Goal: Information Seeking & Learning: Check status

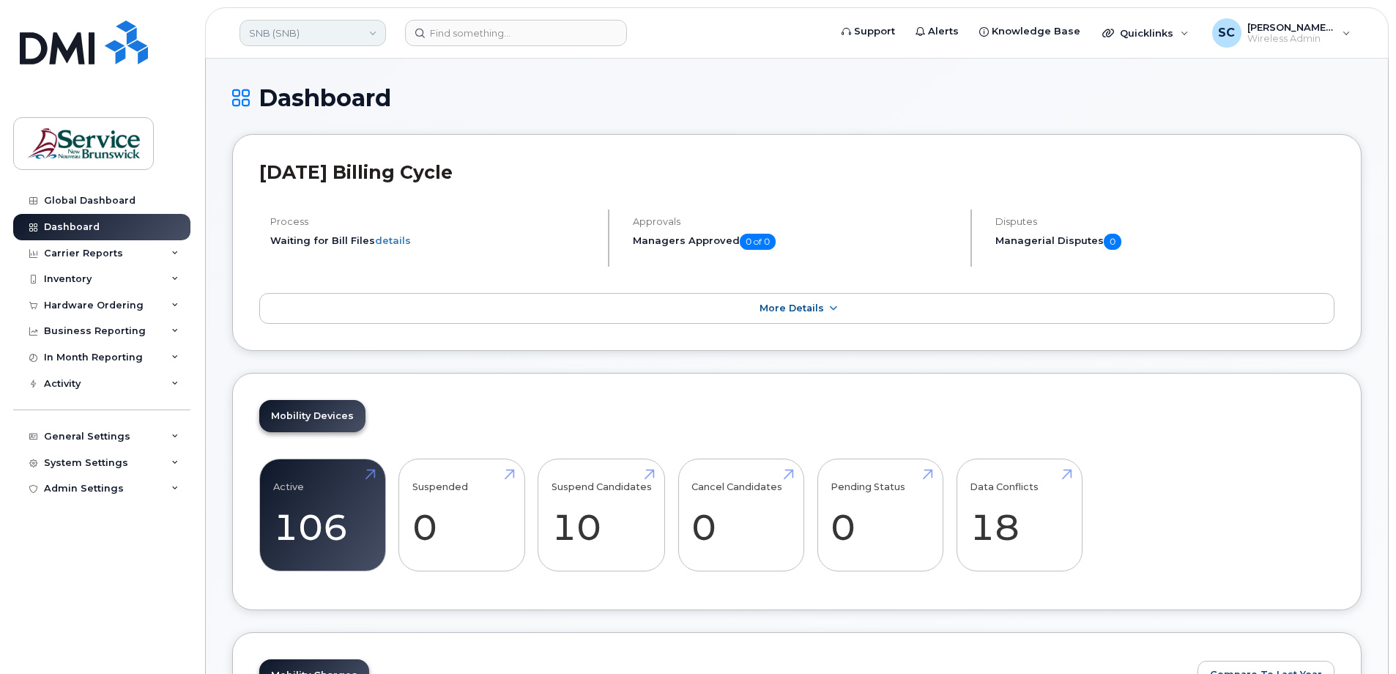
click at [321, 30] on link "SNB (SNB)" at bounding box center [312, 33] width 146 height 26
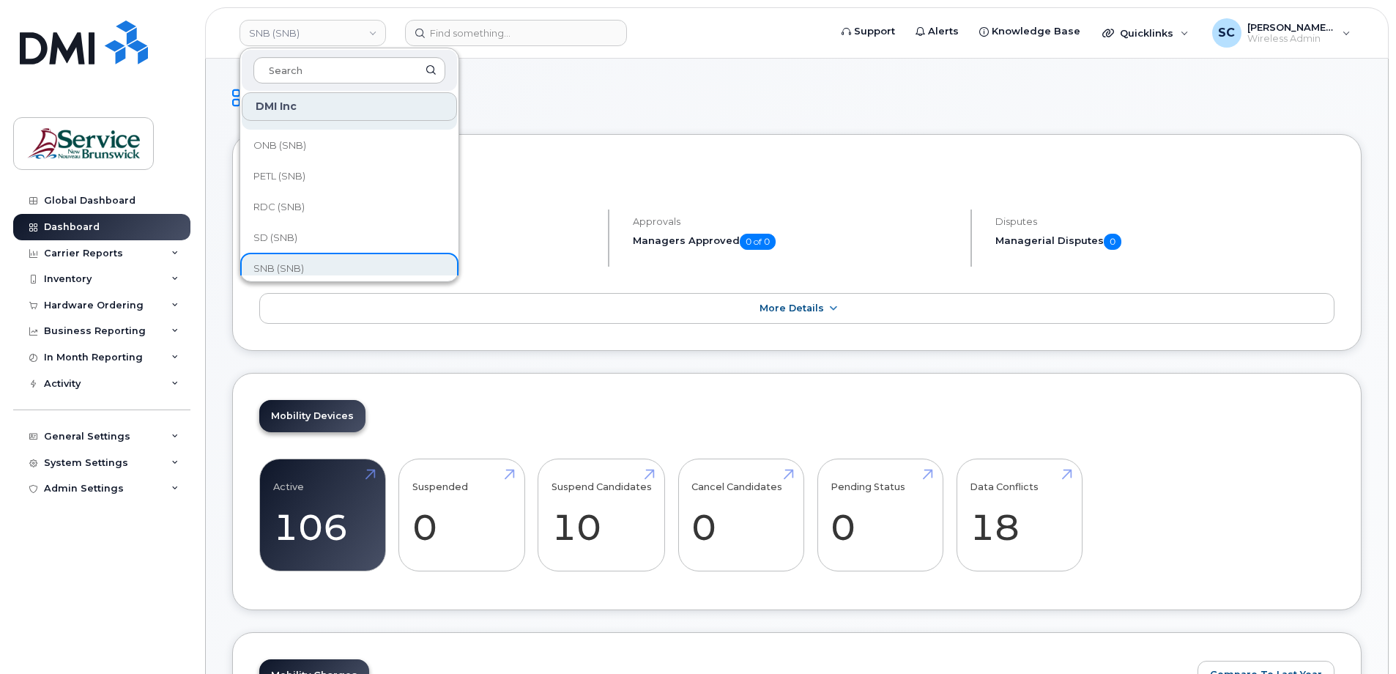
scroll to position [371, 0]
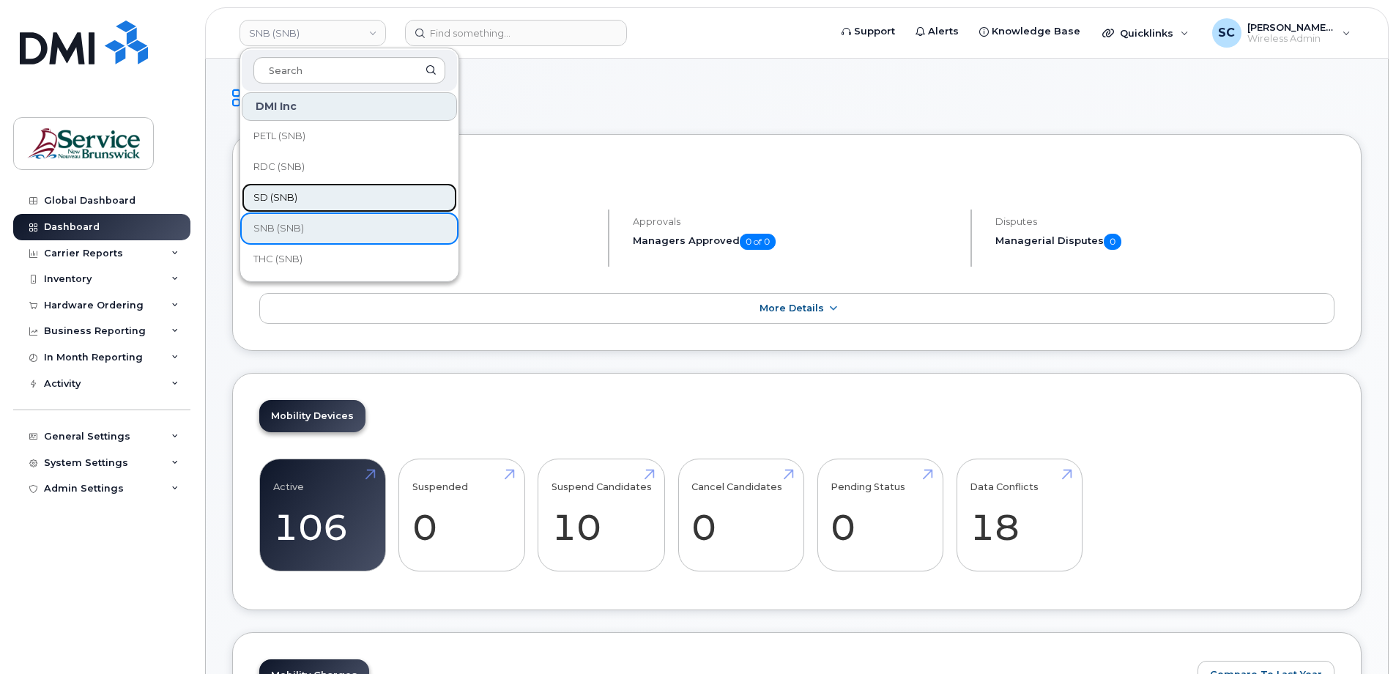
click at [287, 201] on span "SD (SNB)" at bounding box center [275, 197] width 44 height 15
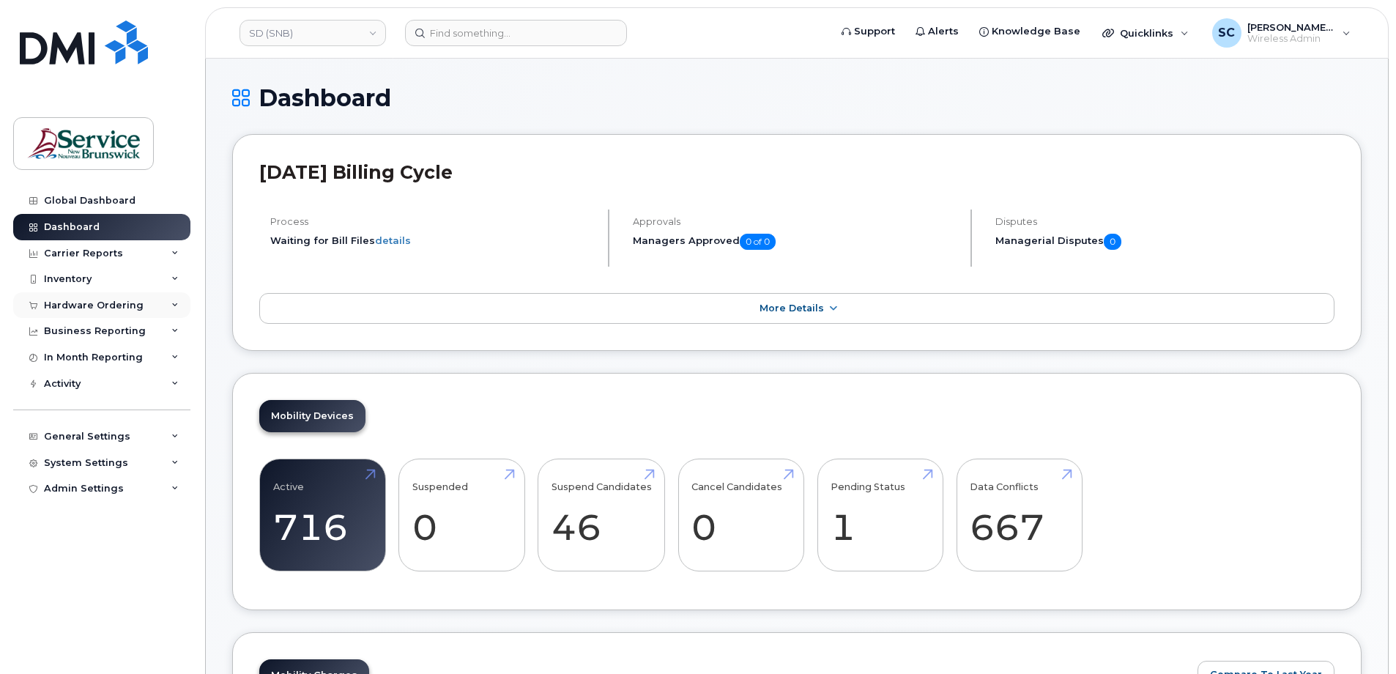
click at [86, 297] on div "Hardware Ordering" at bounding box center [101, 305] width 177 height 26
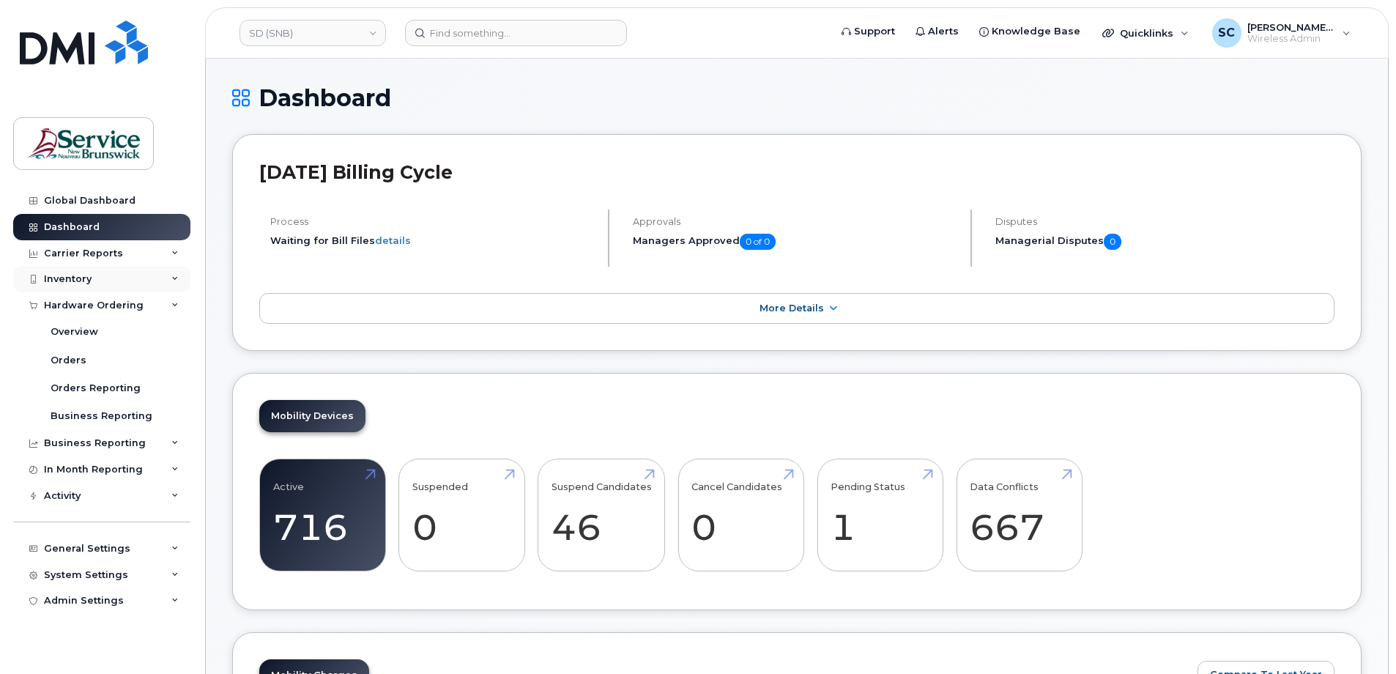
click at [106, 277] on div "Inventory" at bounding box center [101, 279] width 177 height 26
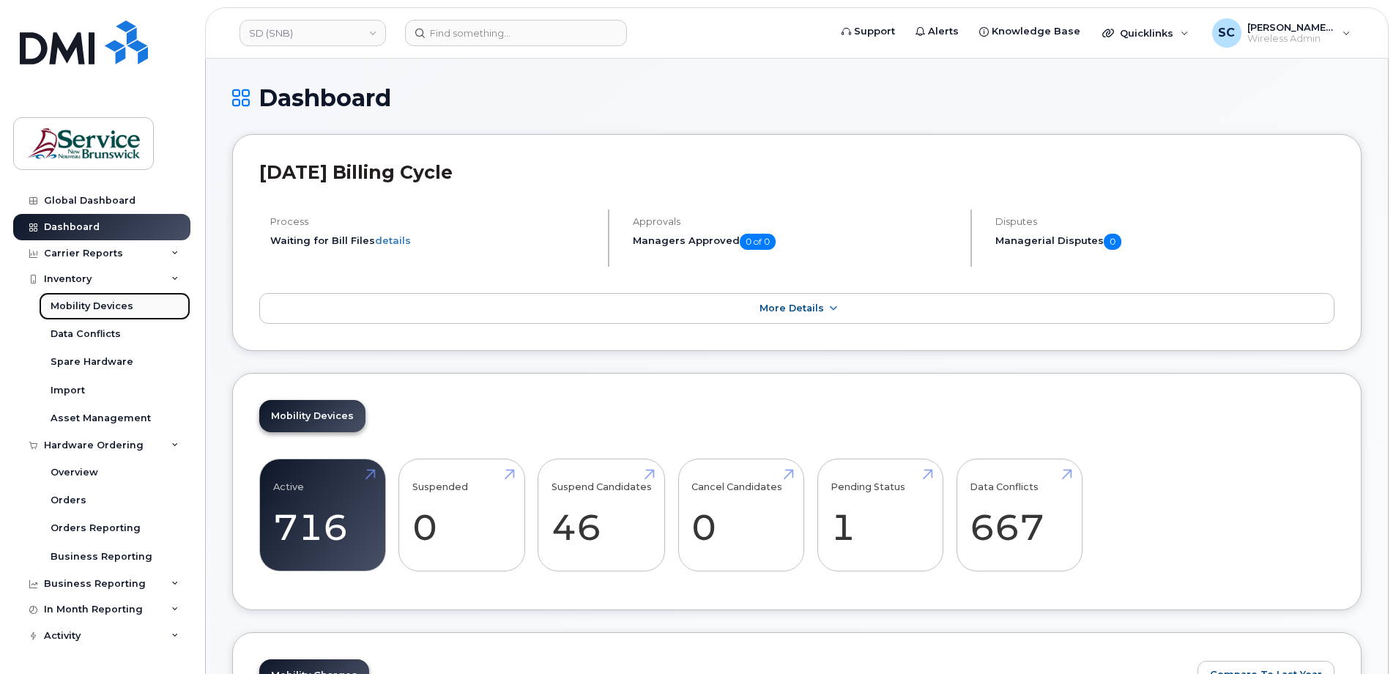
click at [103, 310] on div "Mobility Devices" at bounding box center [92, 306] width 83 height 13
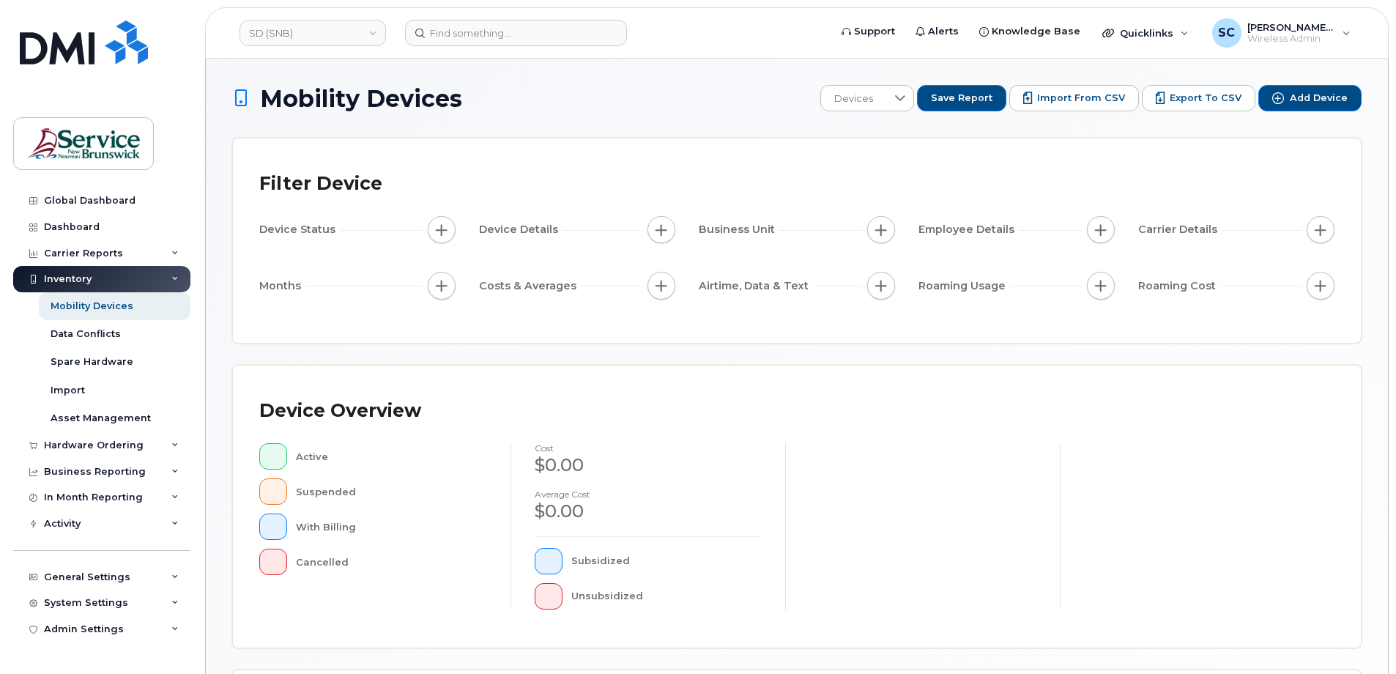
click at [117, 278] on div "Inventory" at bounding box center [101, 279] width 177 height 26
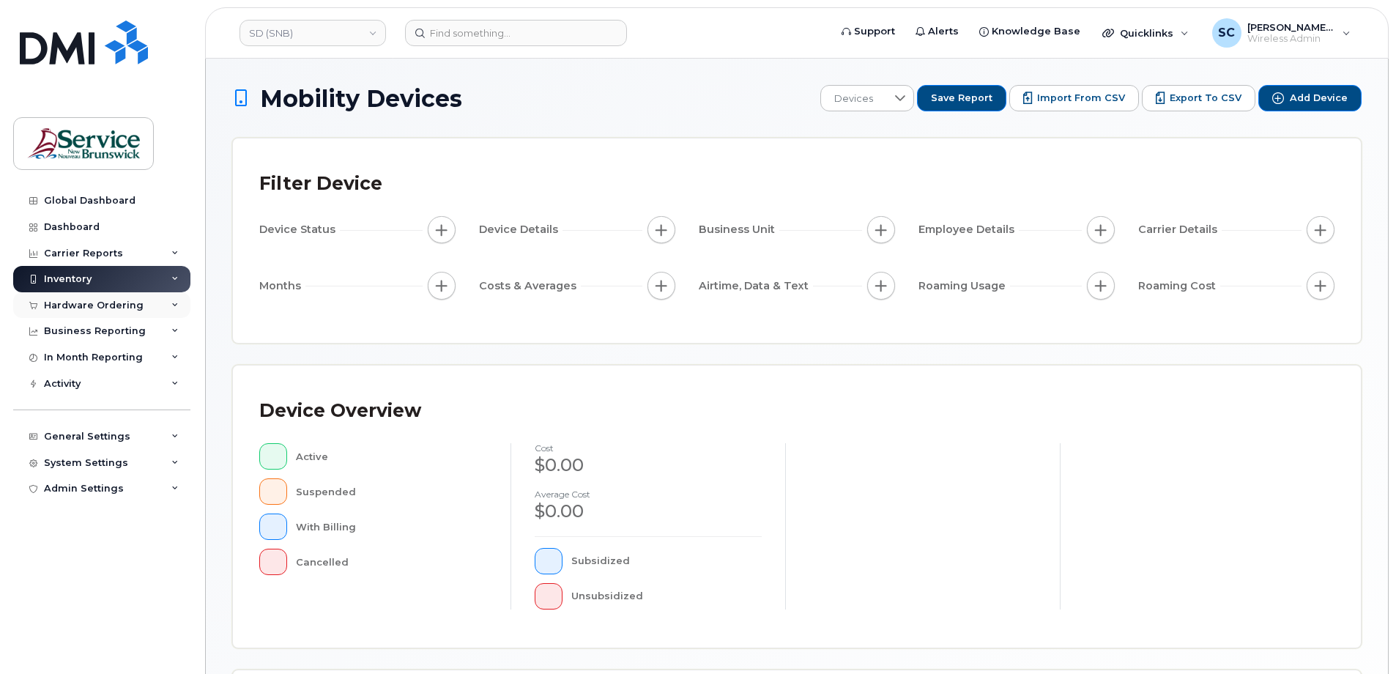
click at [117, 297] on div "Hardware Ordering" at bounding box center [101, 305] width 177 height 26
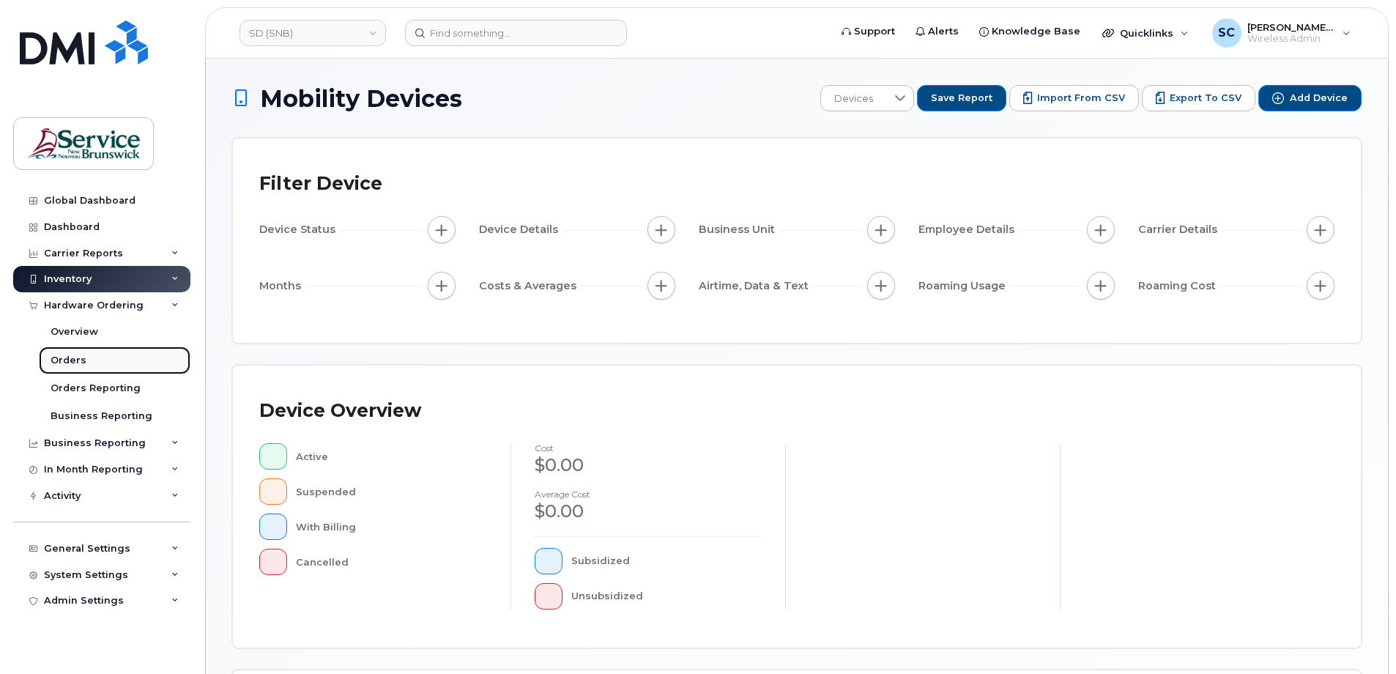
click at [82, 354] on div "Orders" at bounding box center [69, 360] width 36 height 13
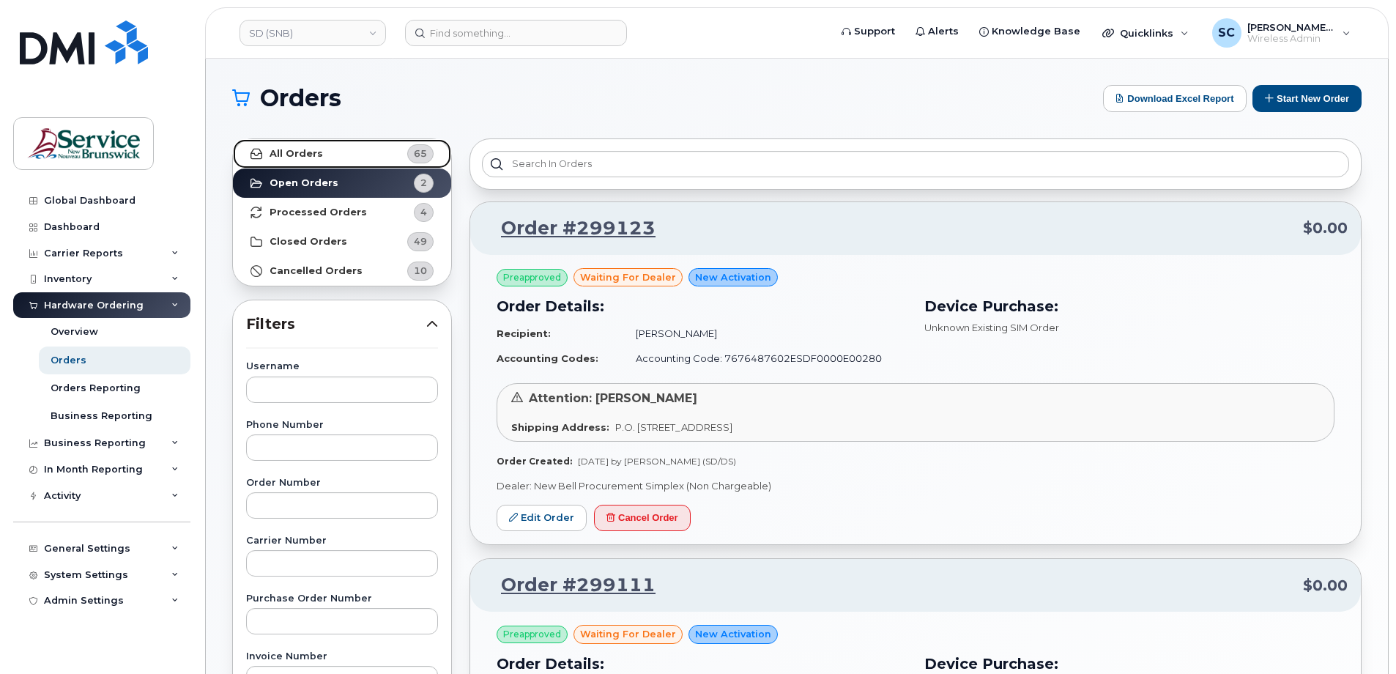
click at [381, 162] on link "All Orders 65" at bounding box center [342, 153] width 218 height 29
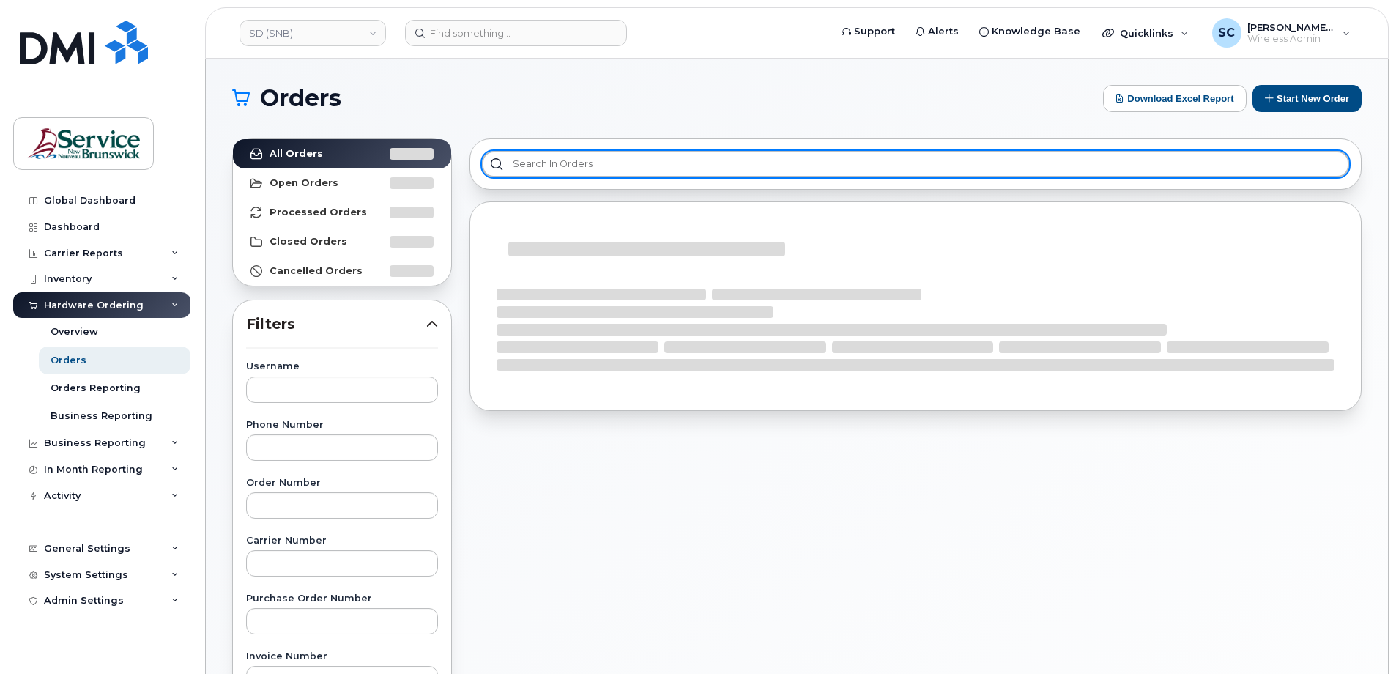
click at [598, 165] on input "text" at bounding box center [915, 164] width 867 height 26
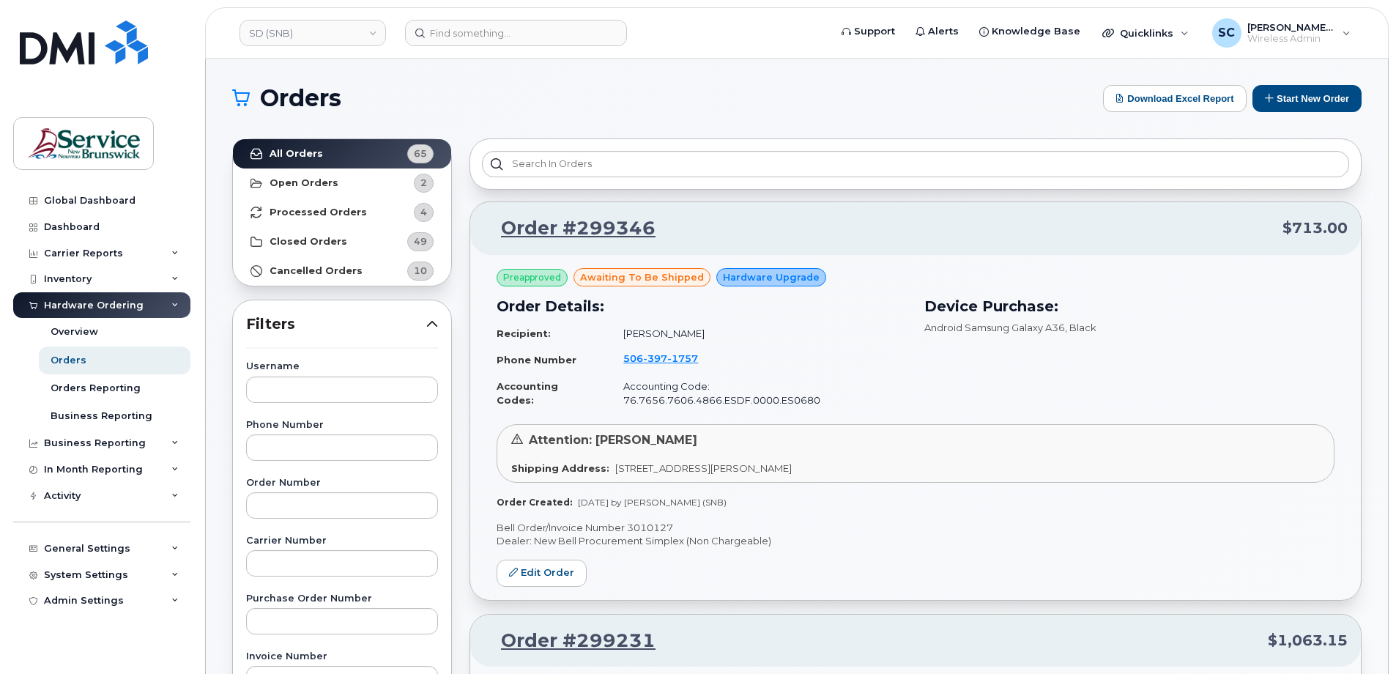
click at [645, 98] on h1 "Orders" at bounding box center [663, 97] width 863 height 23
click at [1286, 103] on button "Start New Order" at bounding box center [1306, 98] width 109 height 27
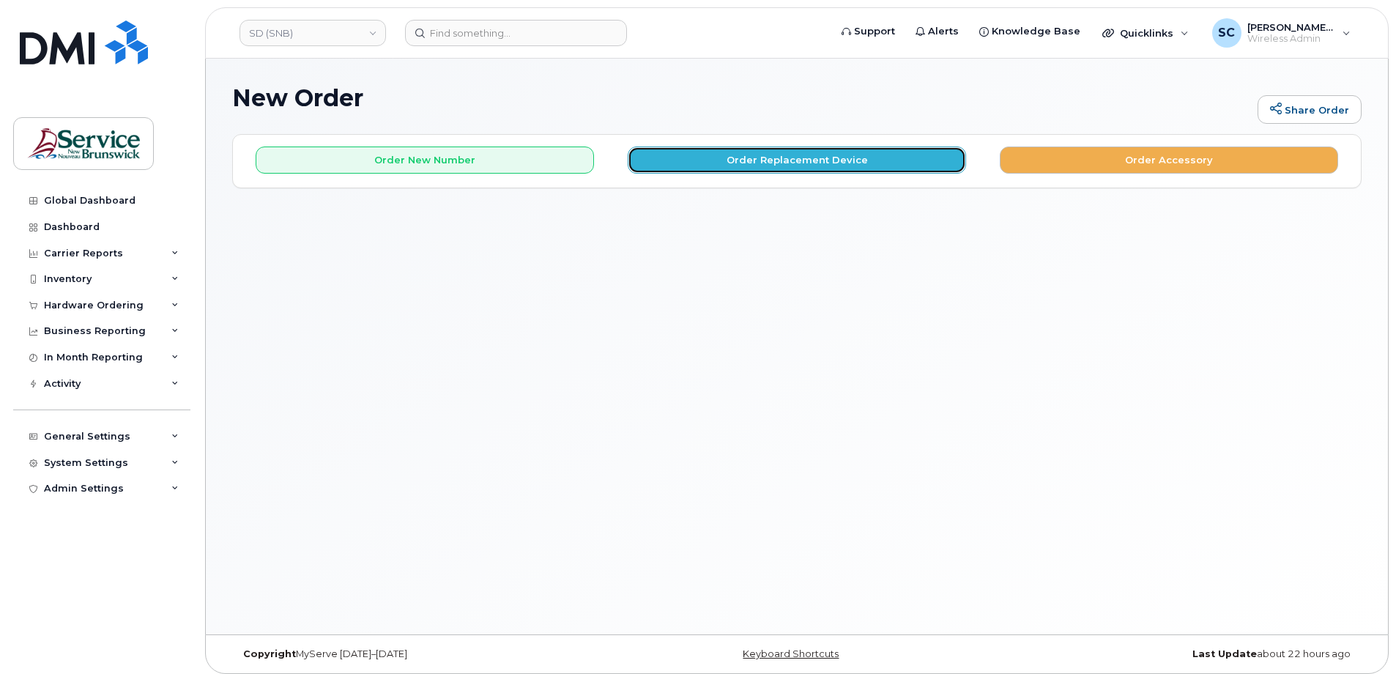
click at [769, 168] on button "Order Replacement Device" at bounding box center [797, 159] width 338 height 27
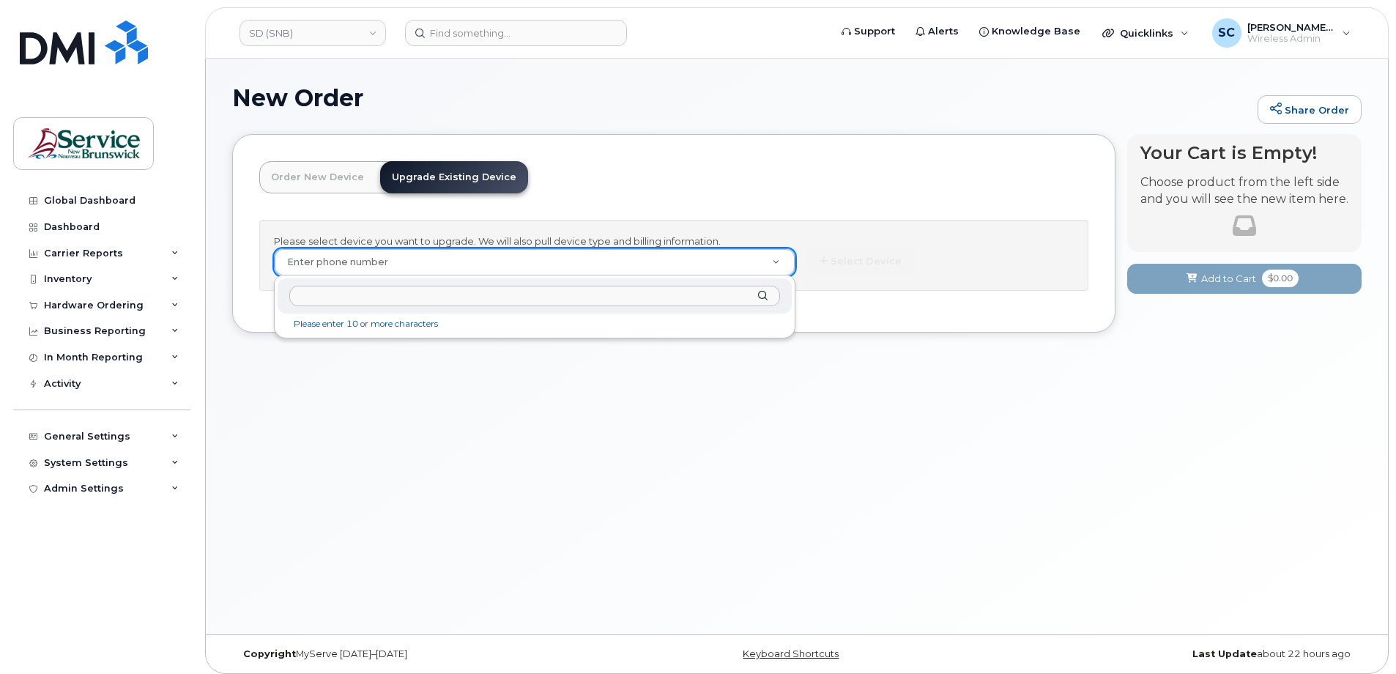
click at [529, 293] on input "text" at bounding box center [534, 296] width 491 height 21
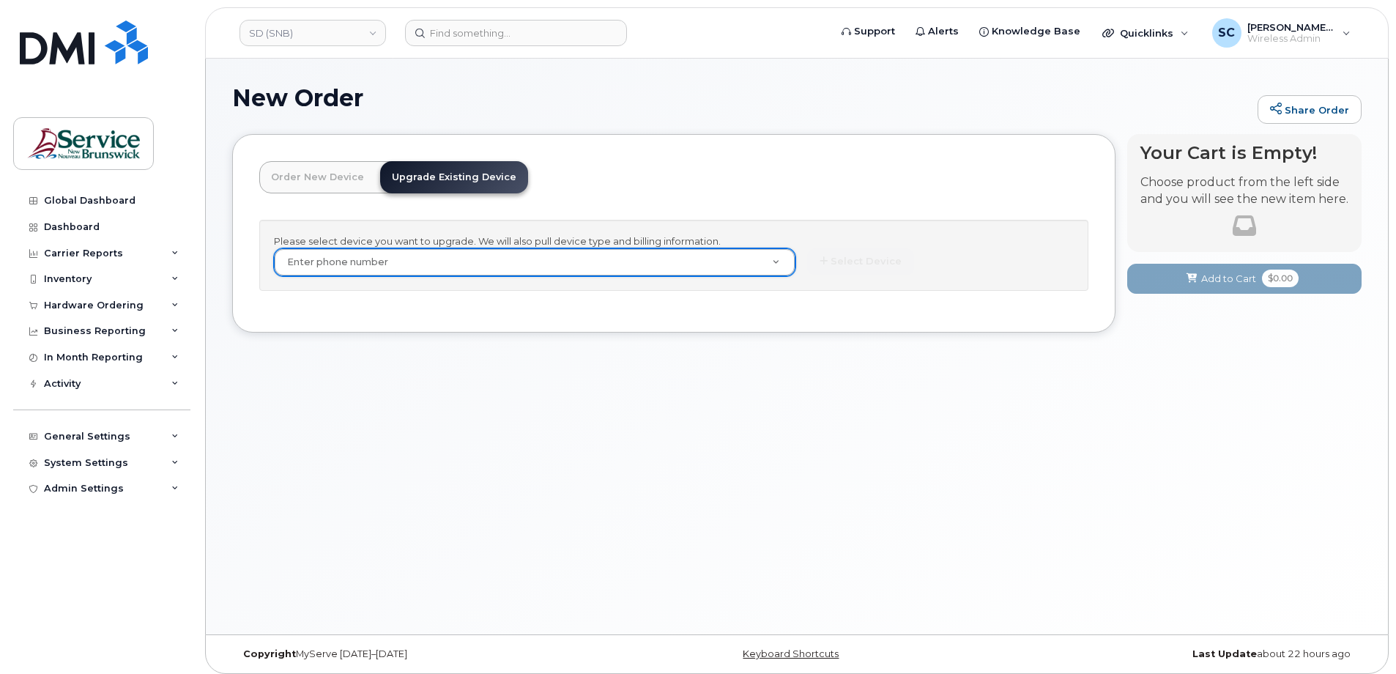
click at [341, 155] on div "Order New Device Upgrade Existing Device Order new device and new line Order ne…" at bounding box center [673, 233] width 883 height 198
click at [340, 169] on link "Order New Device" at bounding box center [317, 177] width 116 height 32
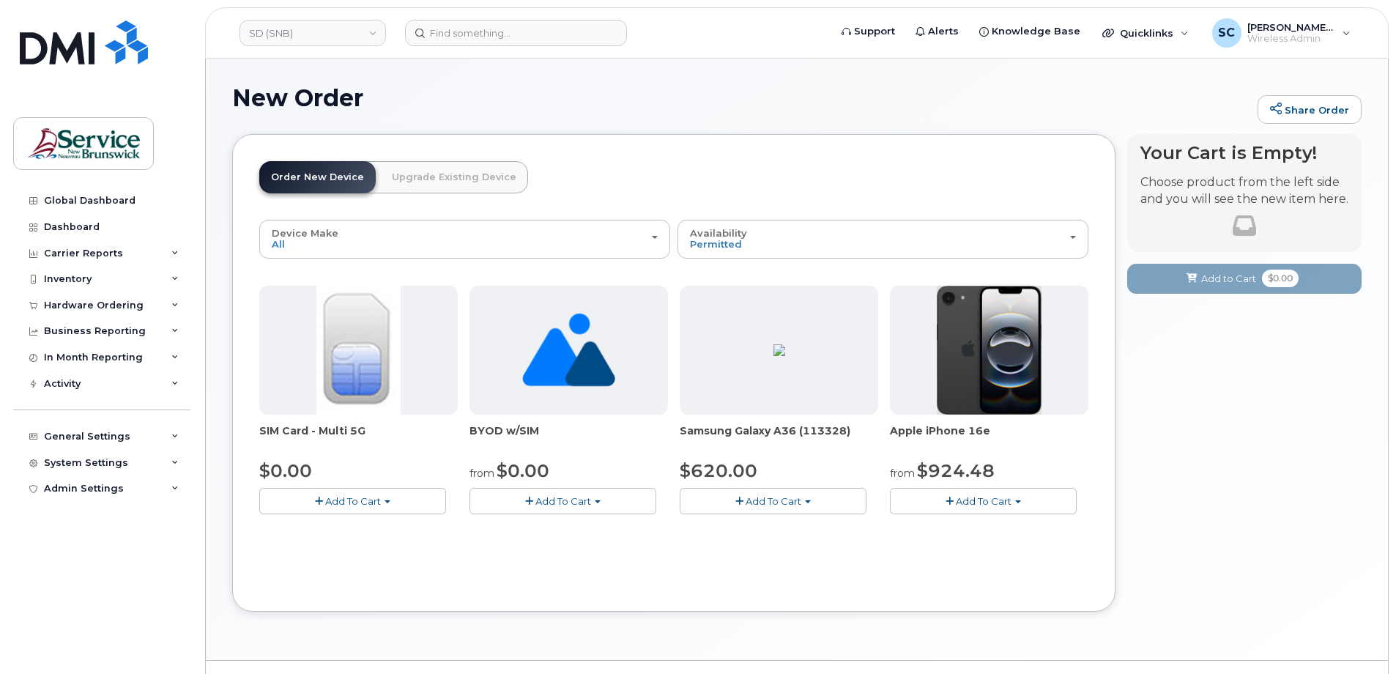
click at [426, 180] on link "Upgrade Existing Device" at bounding box center [454, 177] width 148 height 32
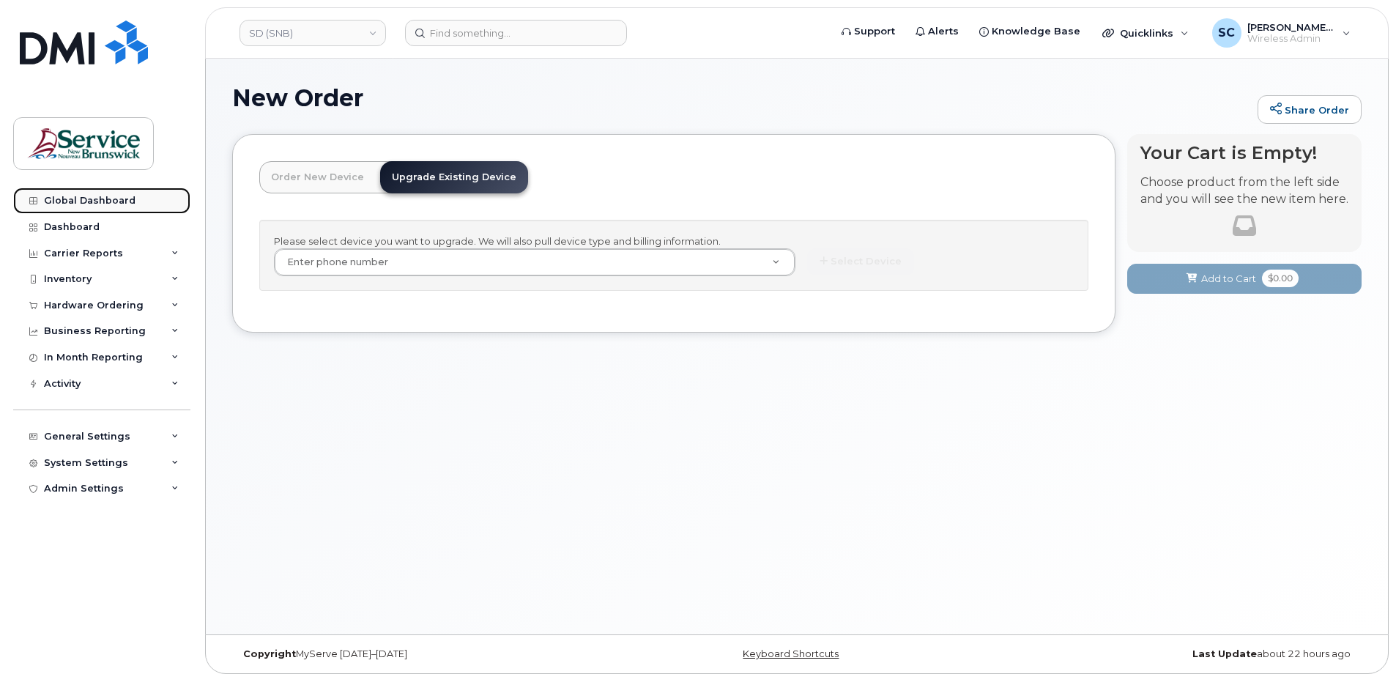
click at [89, 198] on div "Global Dashboard" at bounding box center [90, 201] width 92 height 12
click at [124, 254] on div "Carrier Reports" at bounding box center [101, 253] width 177 height 26
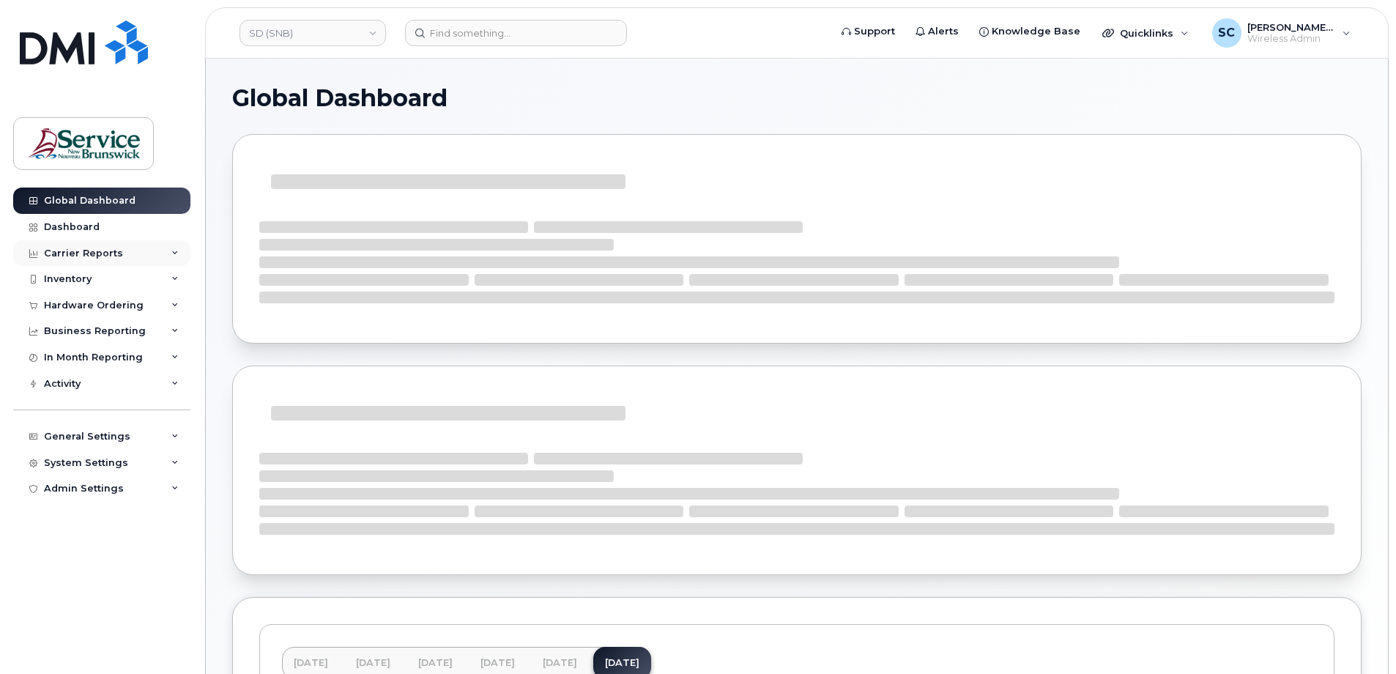
click at [117, 255] on div "Carrier Reports" at bounding box center [83, 254] width 79 height 12
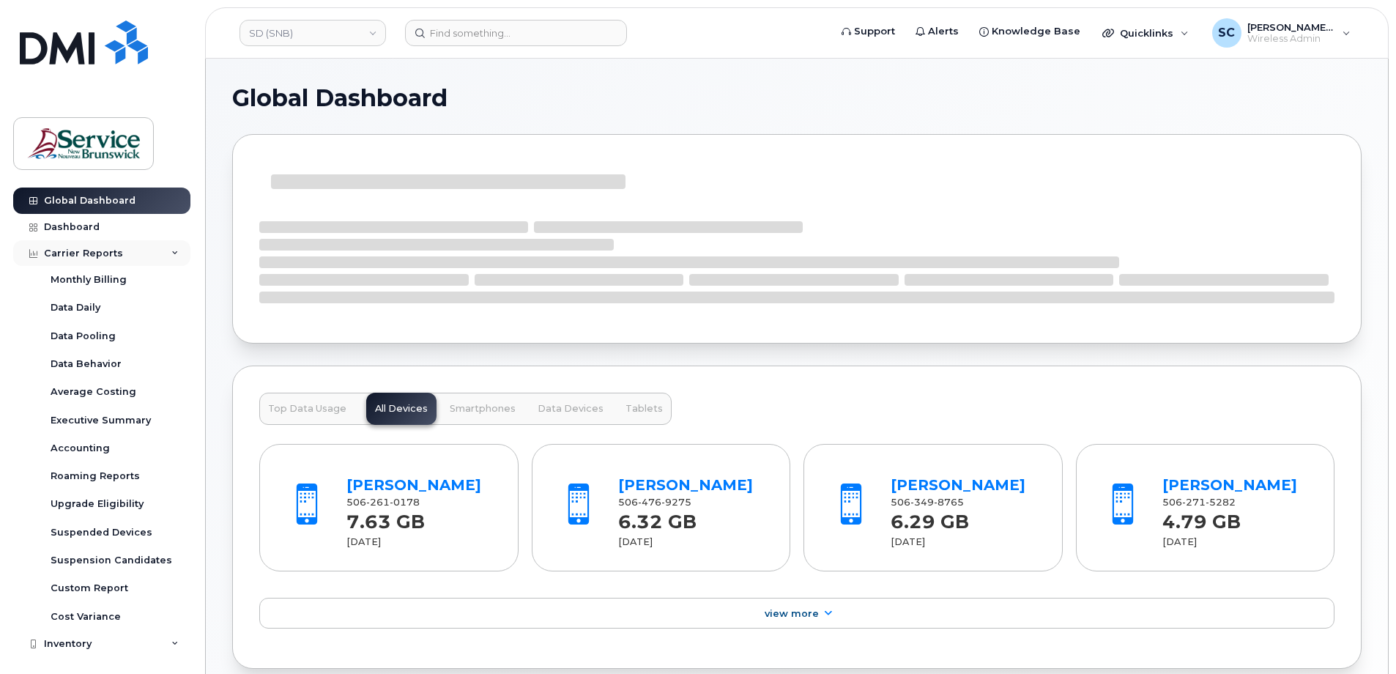
click at [139, 252] on div "Carrier Reports" at bounding box center [101, 253] width 177 height 26
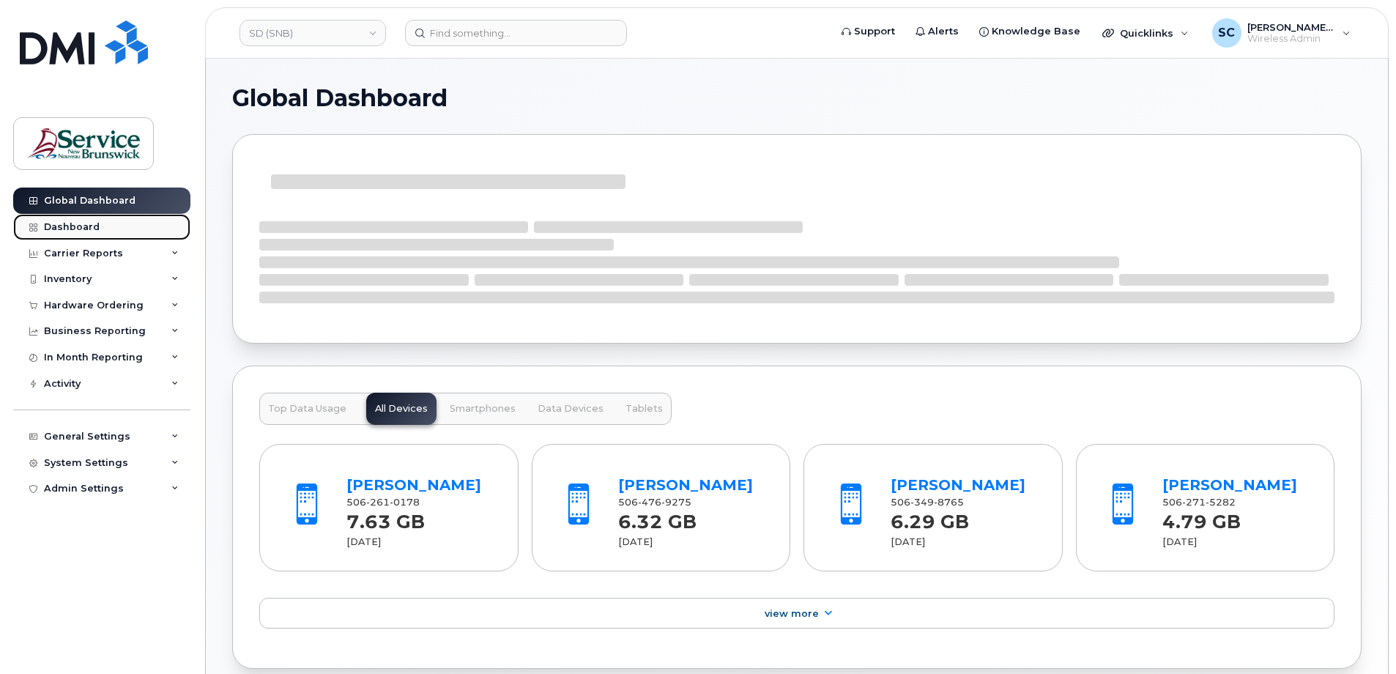
click at [116, 229] on link "Dashboard" at bounding box center [101, 227] width 177 height 26
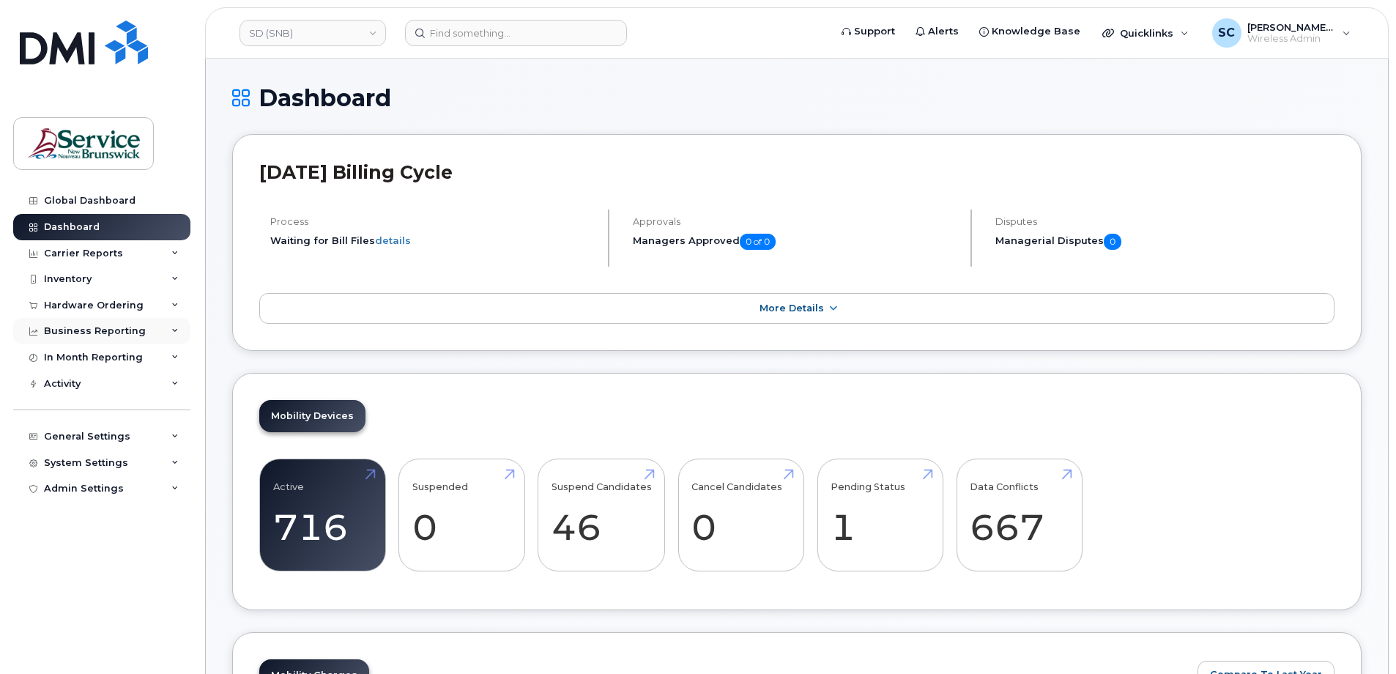
click at [122, 329] on div "Business Reporting" at bounding box center [95, 331] width 102 height 12
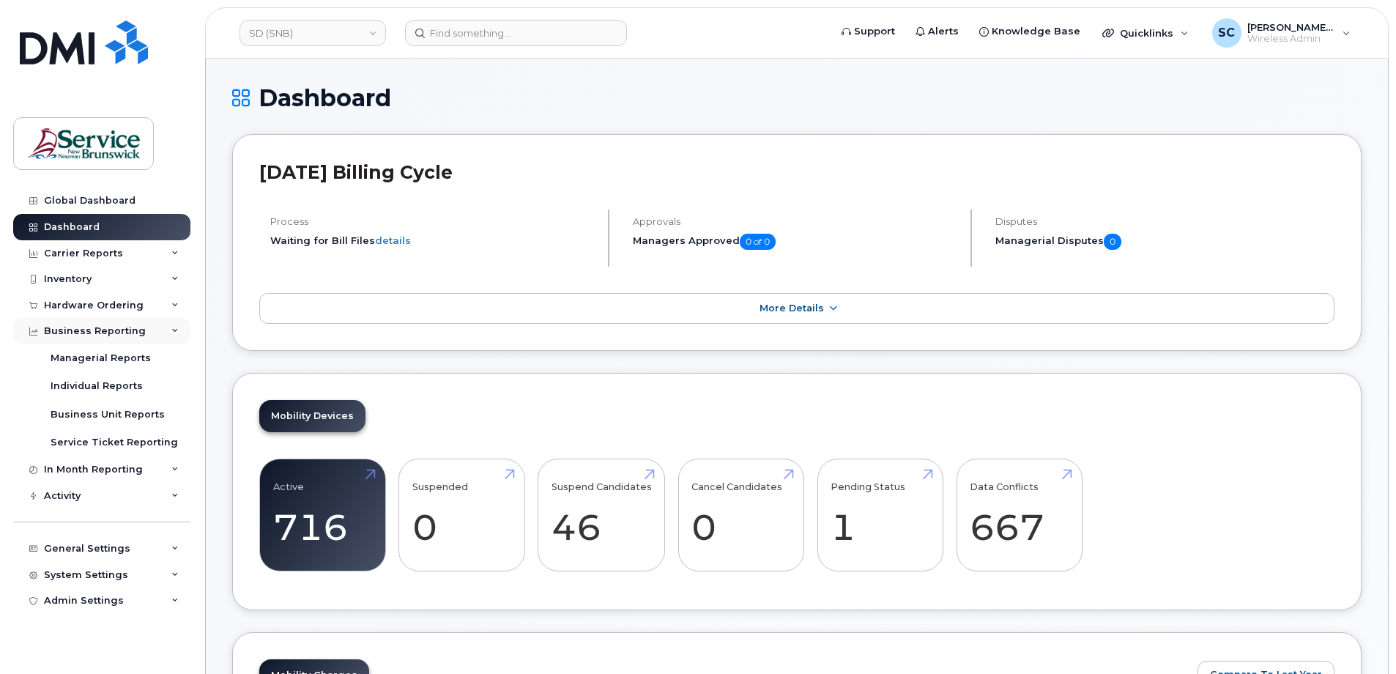
click at [122, 332] on div "Business Reporting" at bounding box center [95, 331] width 102 height 12
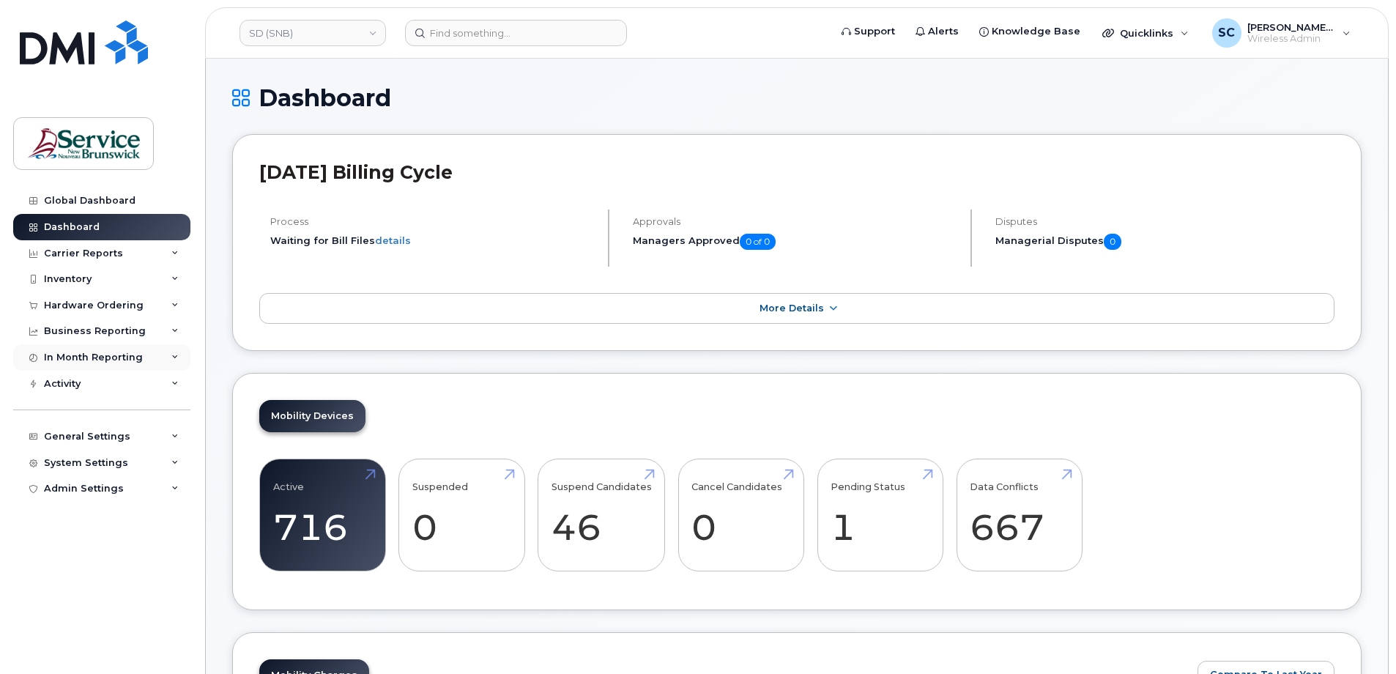
click at [119, 351] on div "In Month Reporting" at bounding box center [93, 357] width 99 height 12
click at [123, 309] on div "Hardware Ordering" at bounding box center [94, 306] width 100 height 12
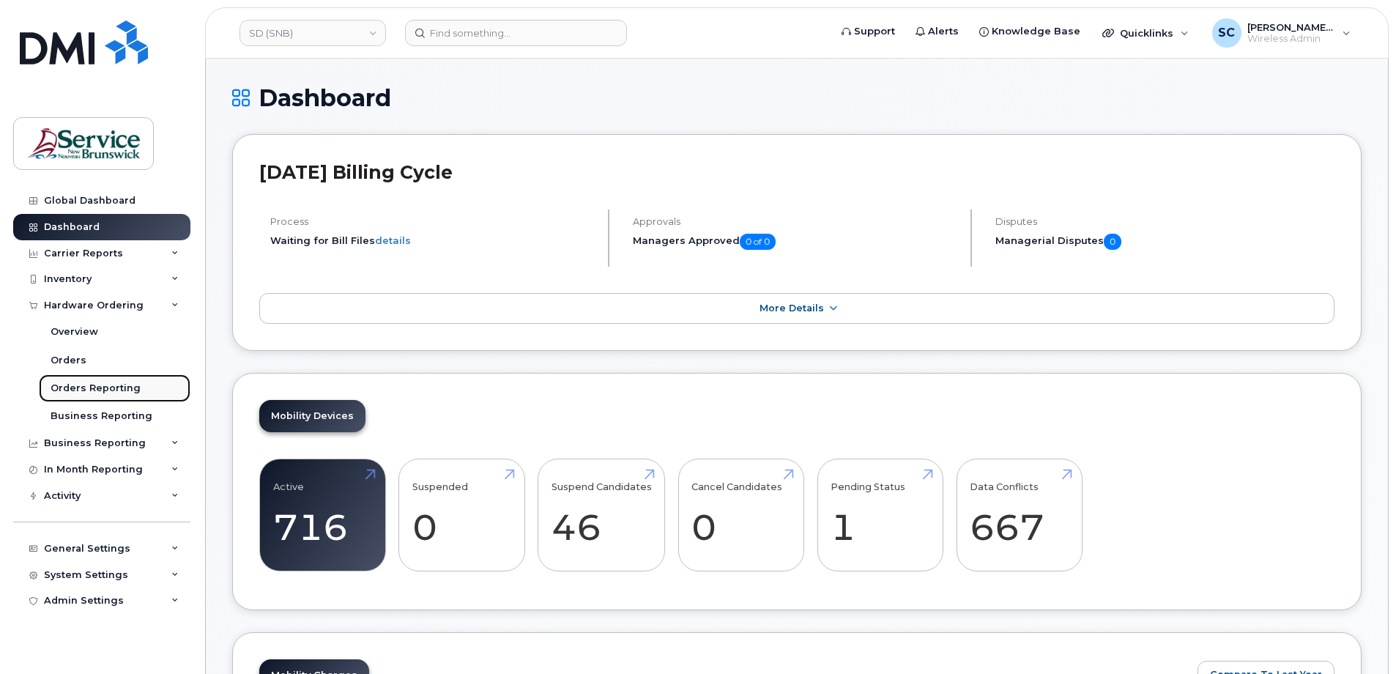
click at [122, 390] on div "Orders Reporting" at bounding box center [96, 388] width 90 height 13
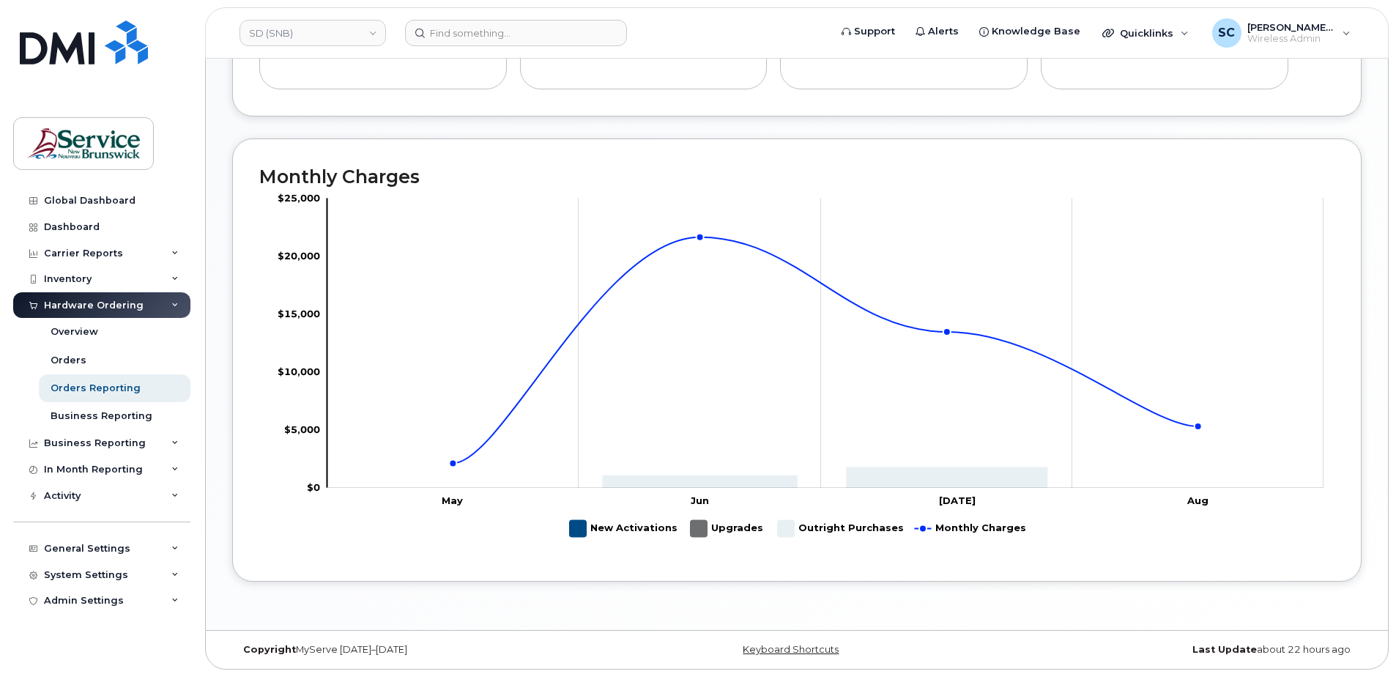
scroll to position [809, 0]
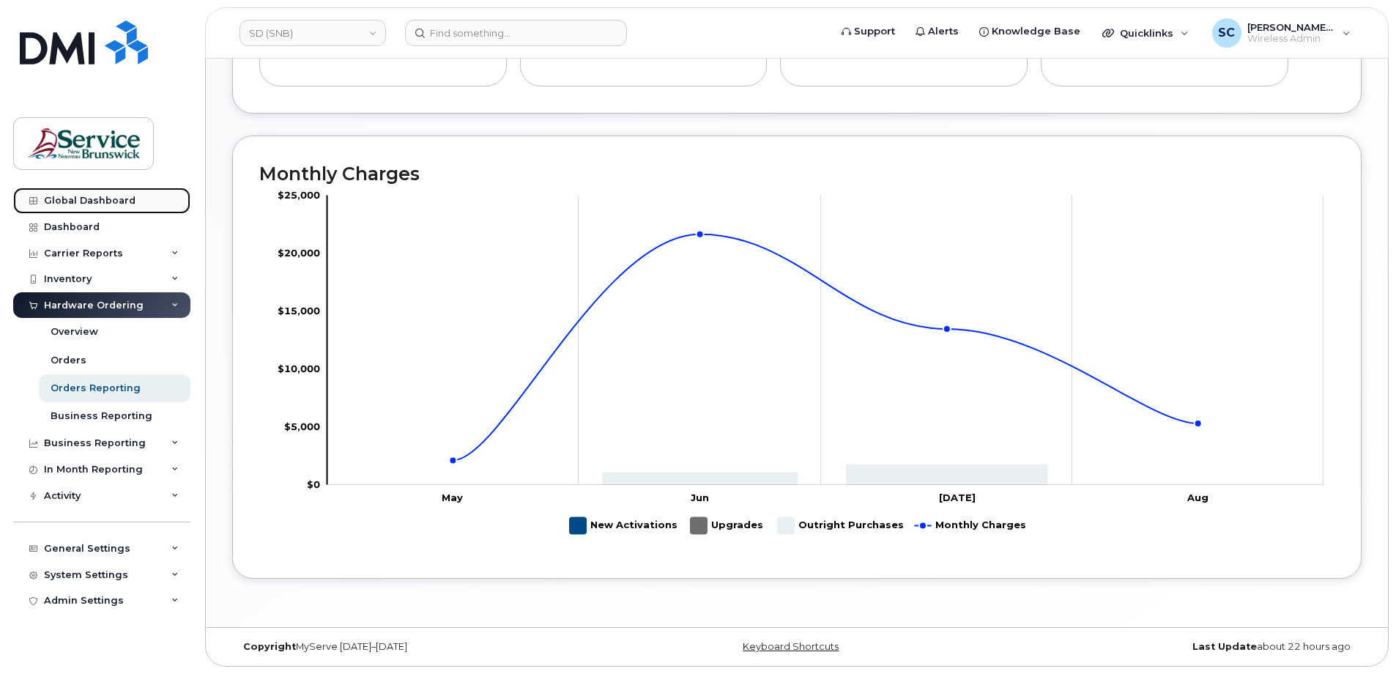
click at [112, 190] on link "Global Dashboard" at bounding box center [101, 200] width 177 height 26
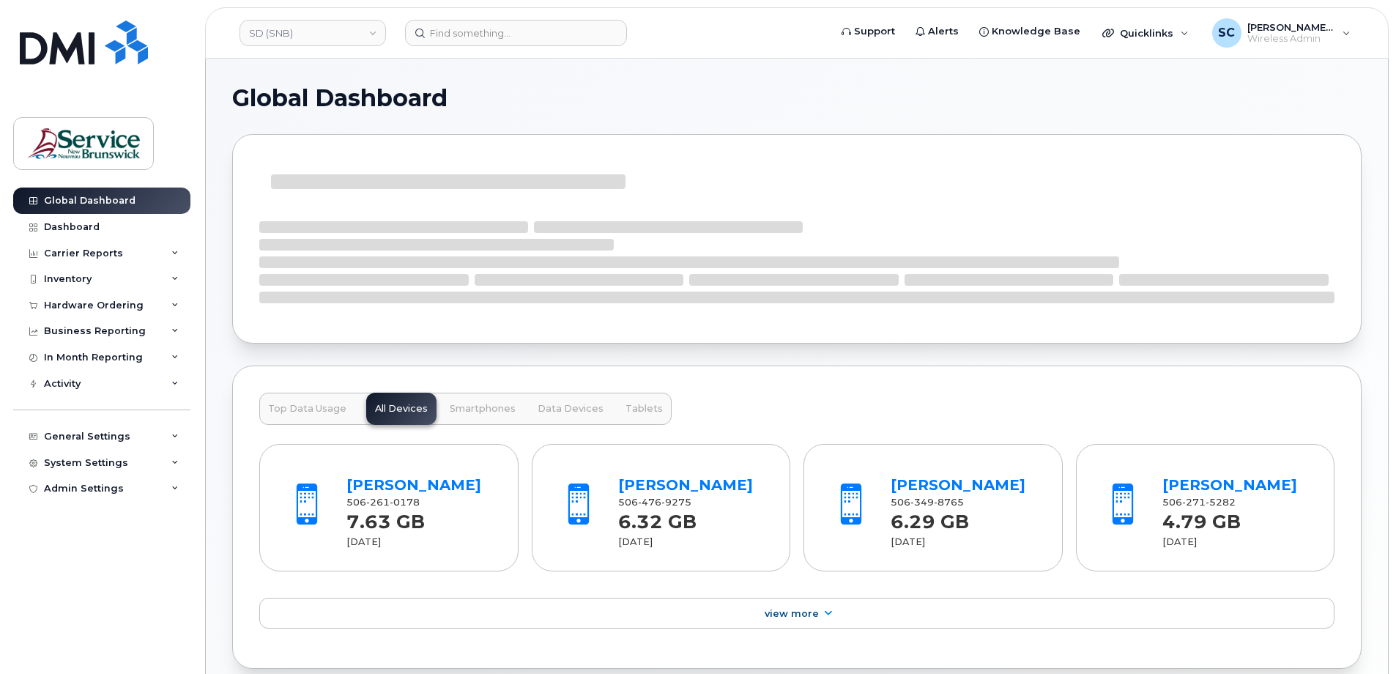
scroll to position [146, 0]
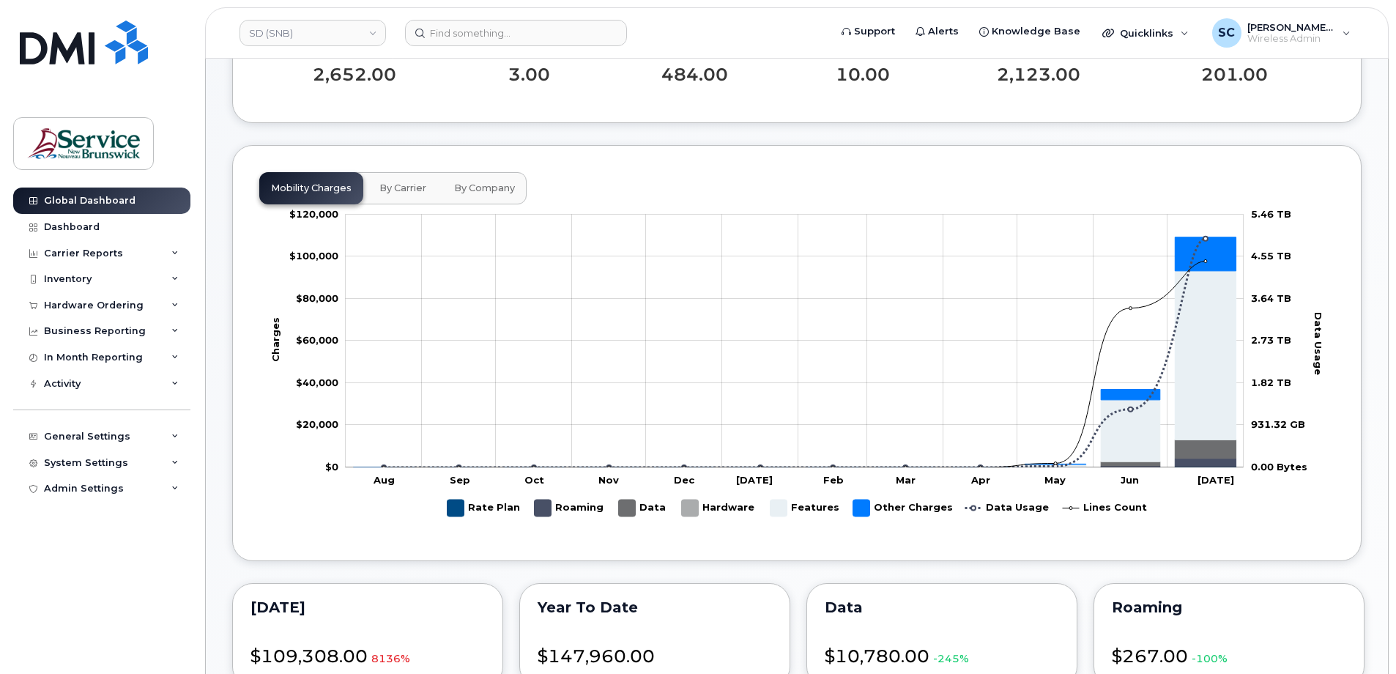
click at [790, 488] on rect at bounding box center [796, 369] width 1075 height 330
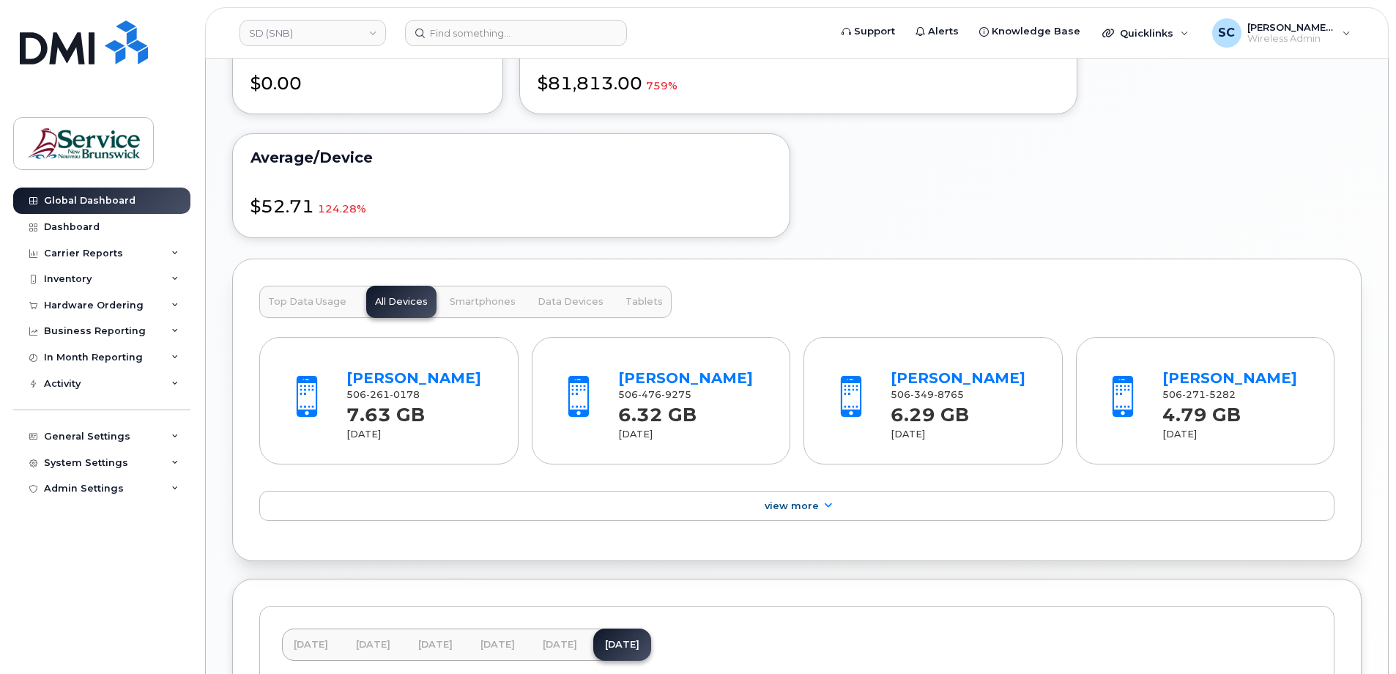
scroll to position [879, 0]
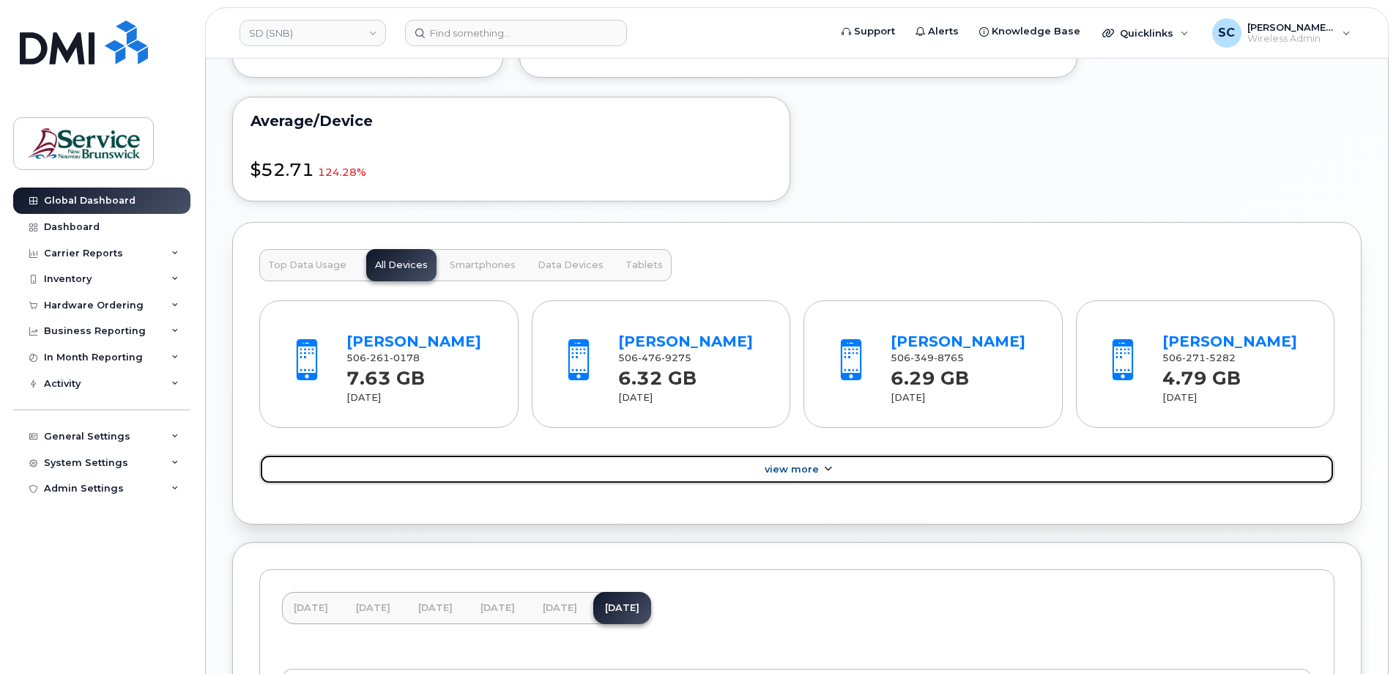
click at [769, 475] on span "View More" at bounding box center [792, 469] width 54 height 11
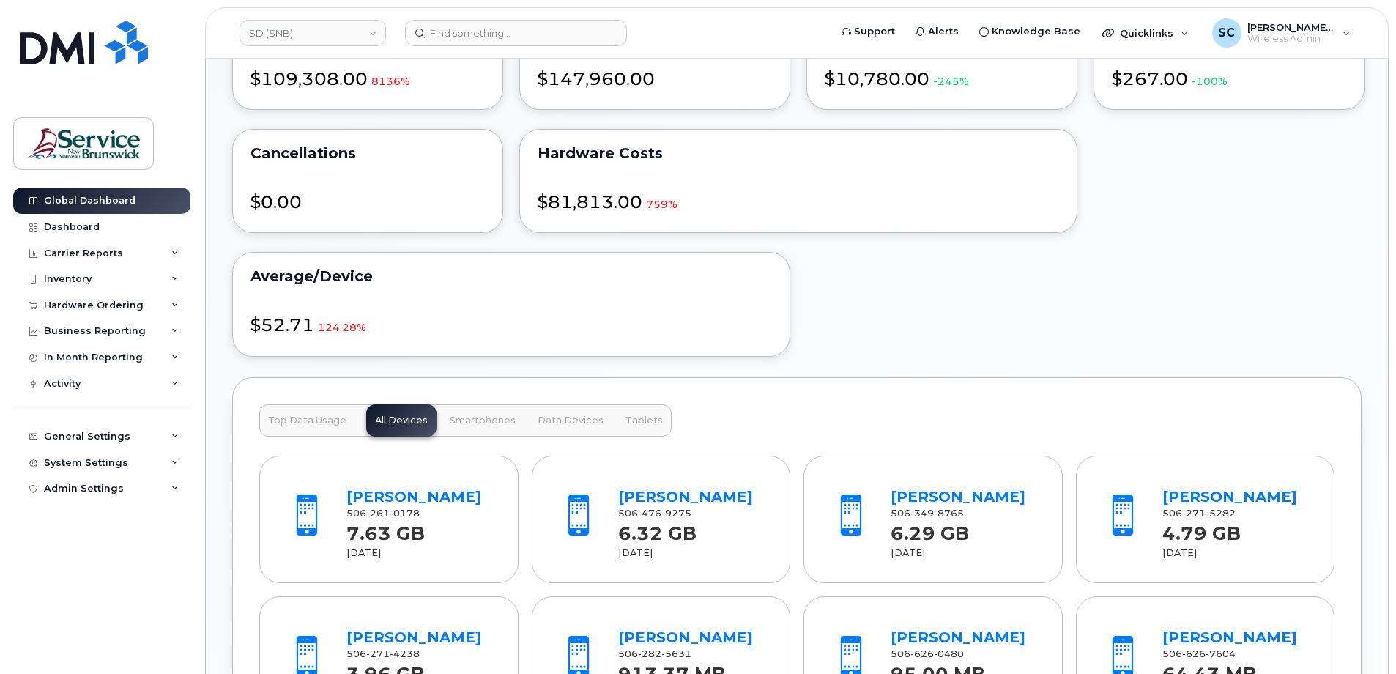
scroll to position [723, 0]
click at [471, 425] on span "Smartphones" at bounding box center [483, 421] width 66 height 12
click at [537, 421] on span "Data Devices" at bounding box center [570, 421] width 66 height 12
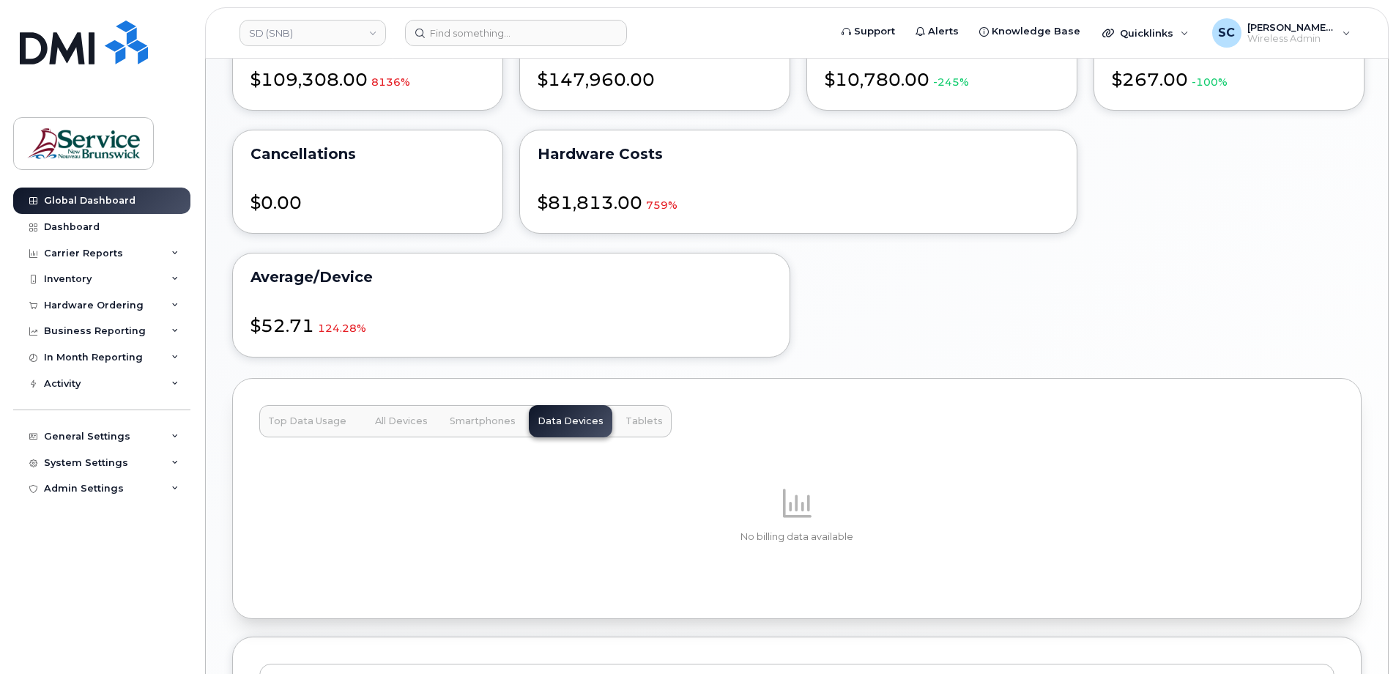
click at [625, 421] on span "Tablets" at bounding box center [643, 421] width 37 height 12
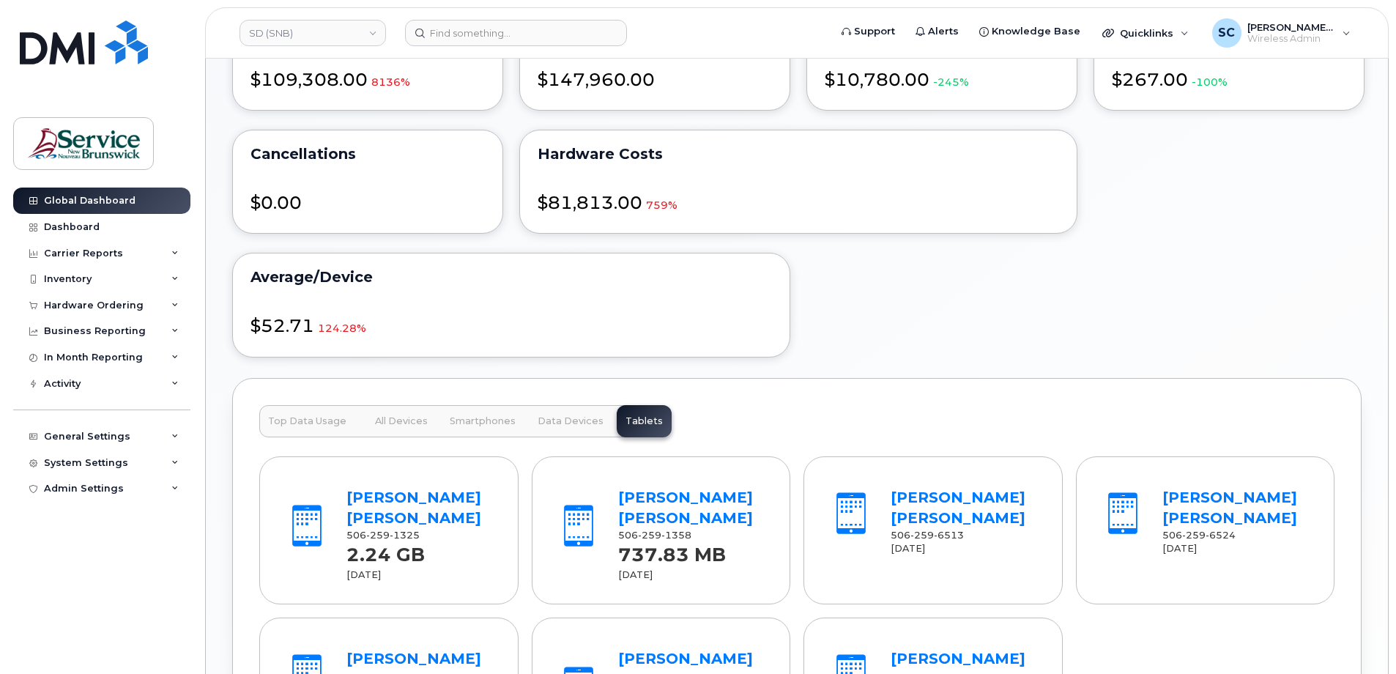
click at [336, 423] on span "Top Data Usage" at bounding box center [307, 421] width 78 height 12
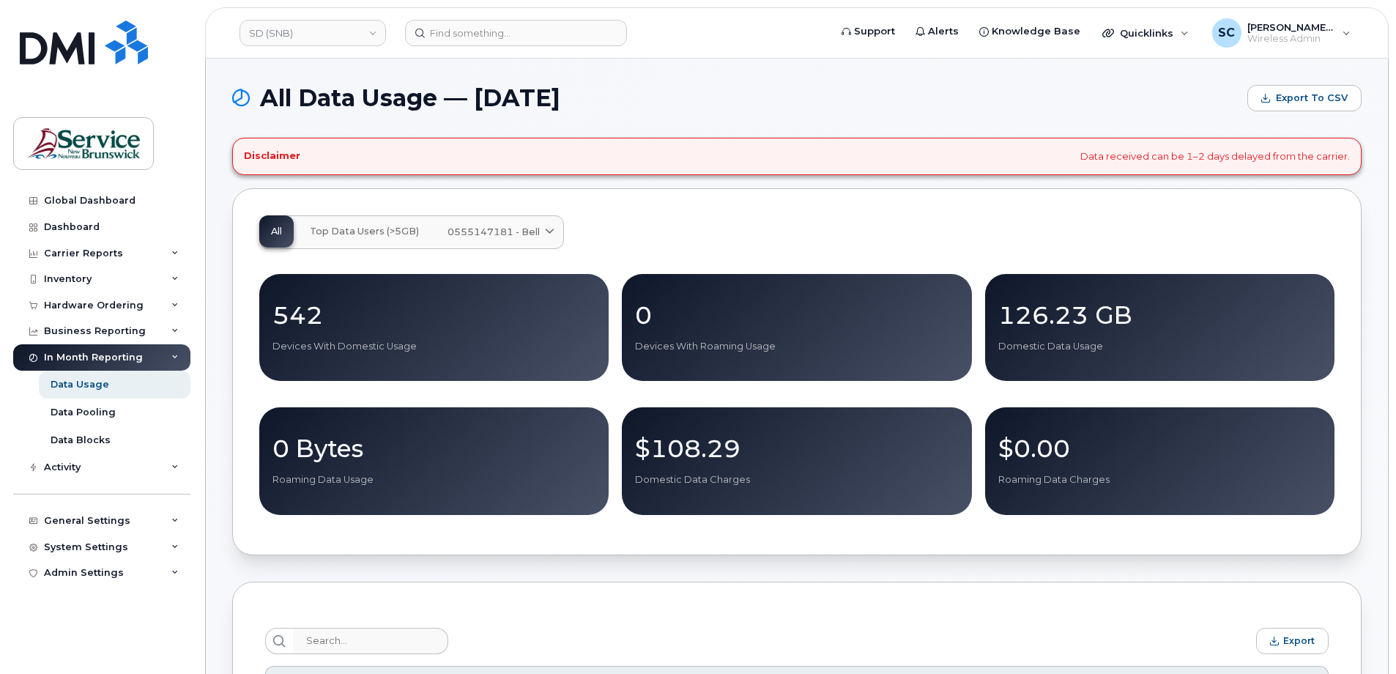
scroll to position [439, 0]
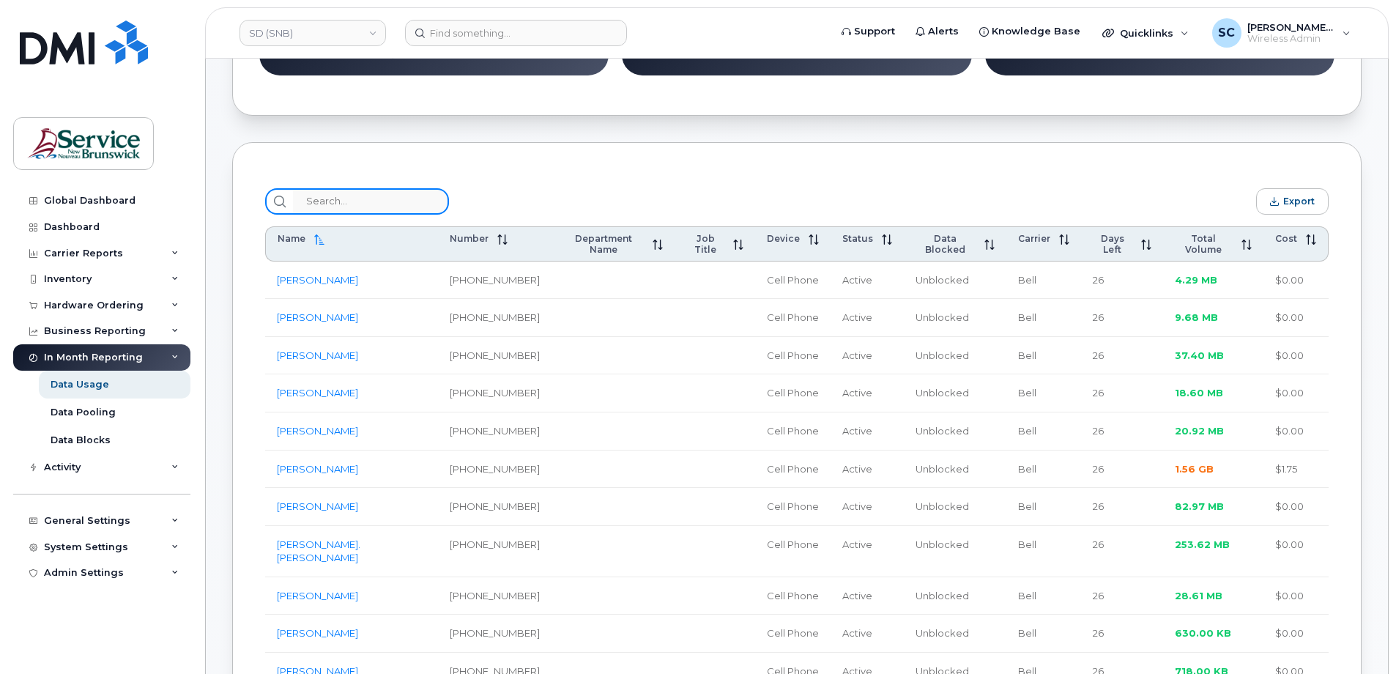
click at [334, 212] on input "search" at bounding box center [371, 201] width 156 height 26
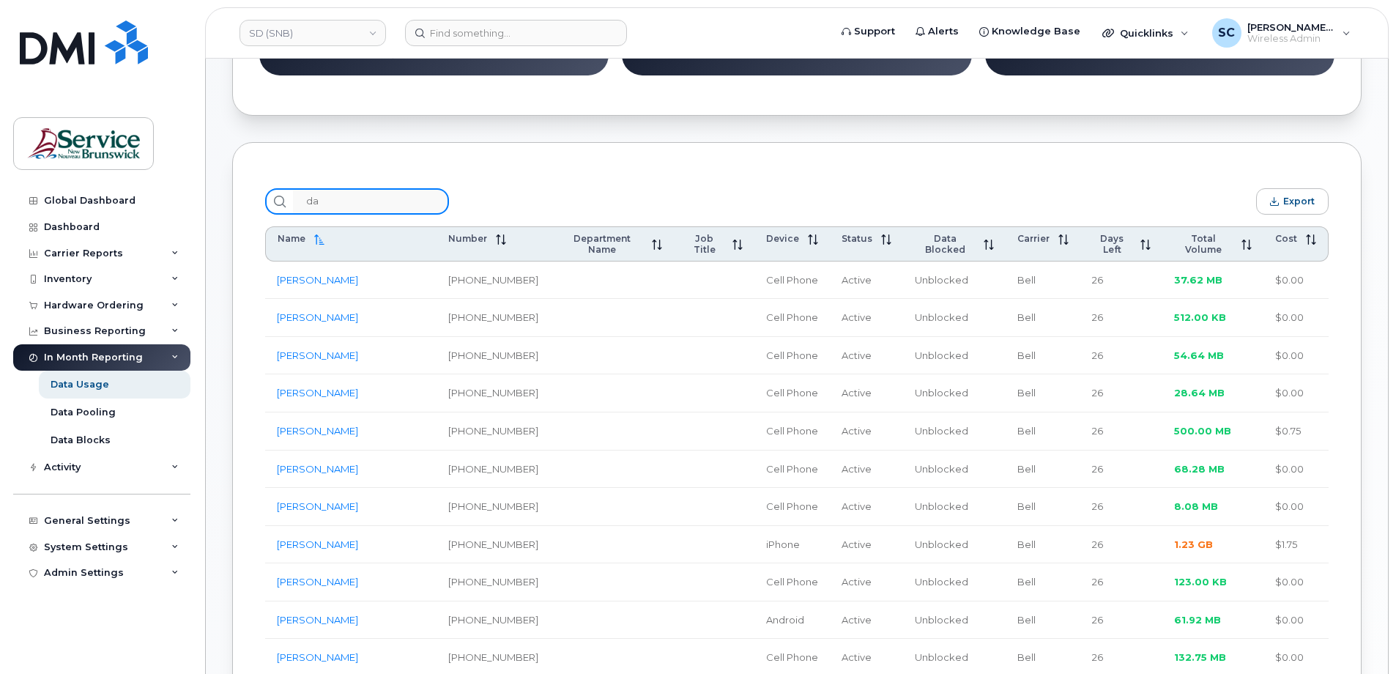
type input "d"
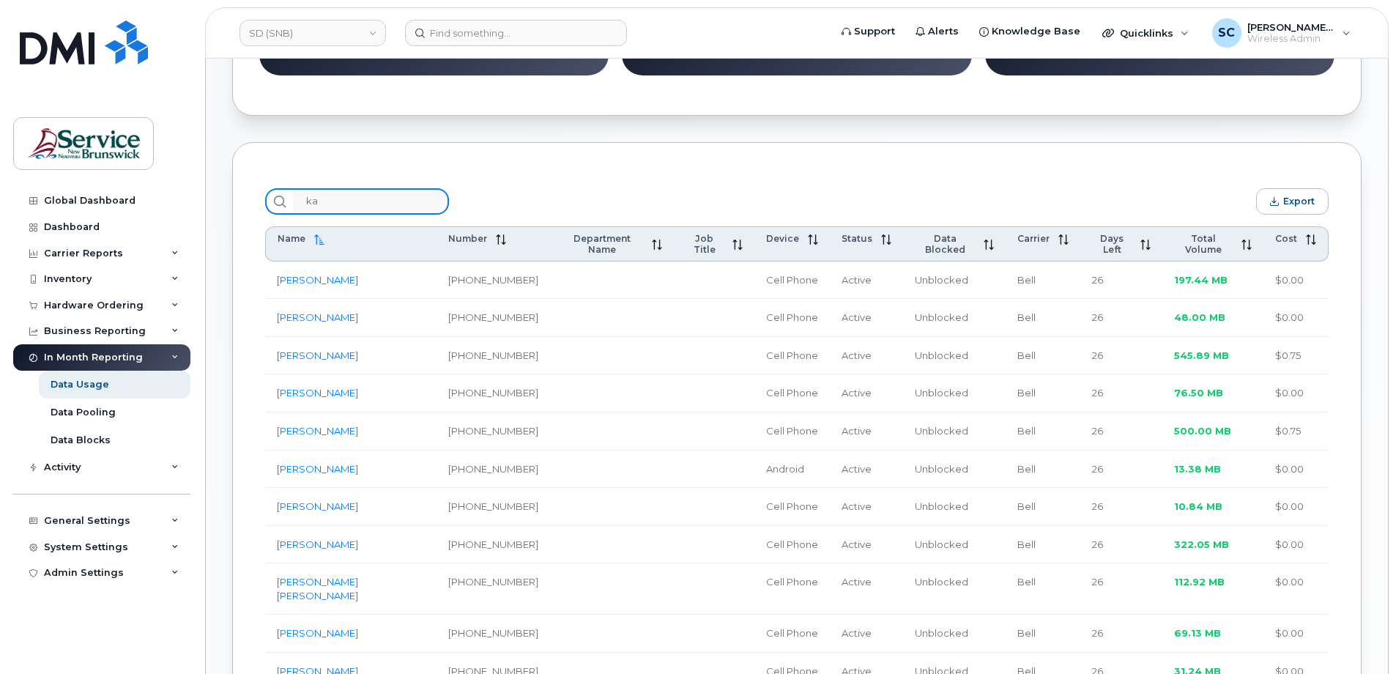
type input "k"
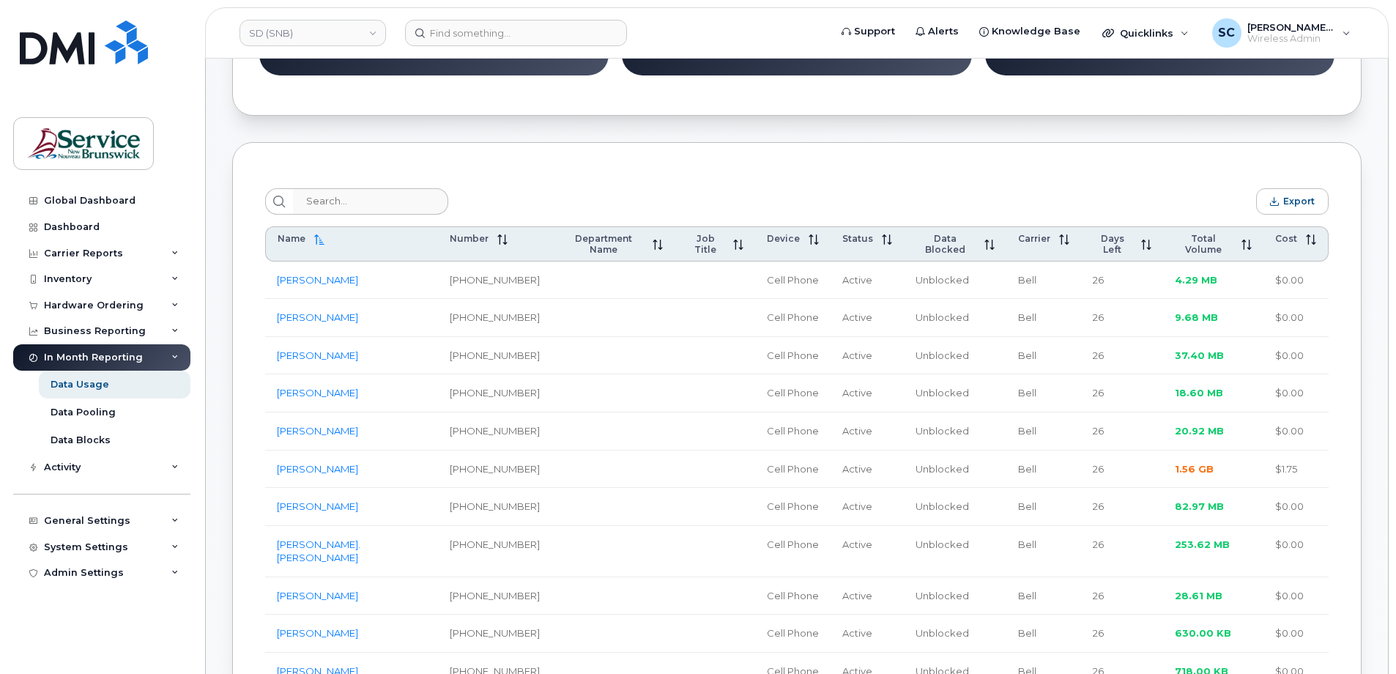
click at [579, 212] on div "Export" at bounding box center [796, 201] width 1063 height 26
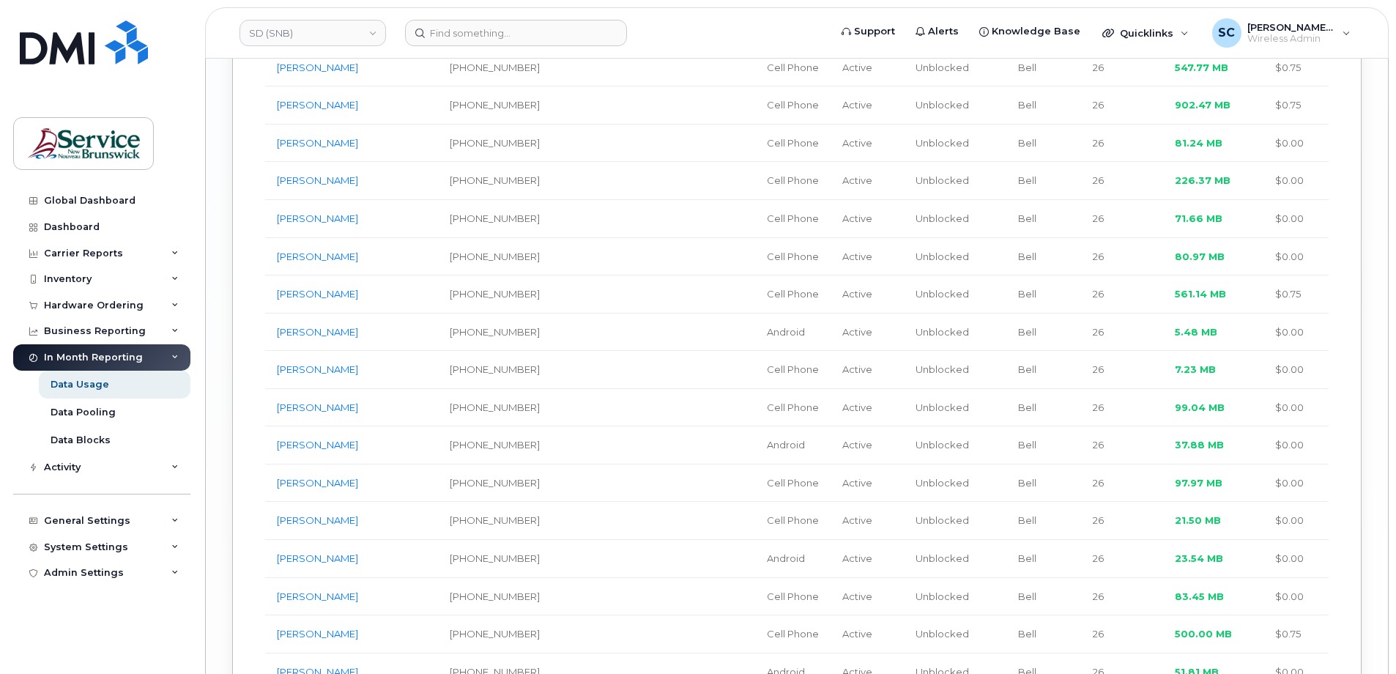
scroll to position [3881, 0]
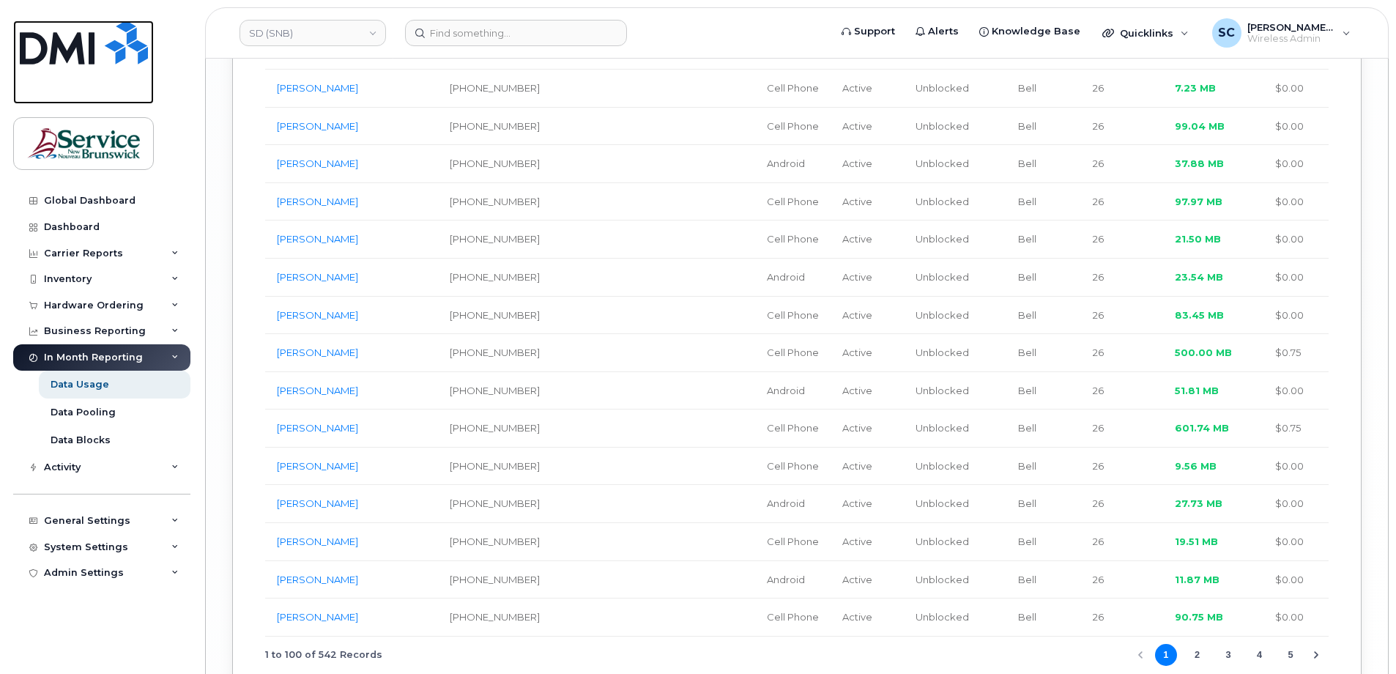
click at [86, 55] on img at bounding box center [84, 43] width 128 height 44
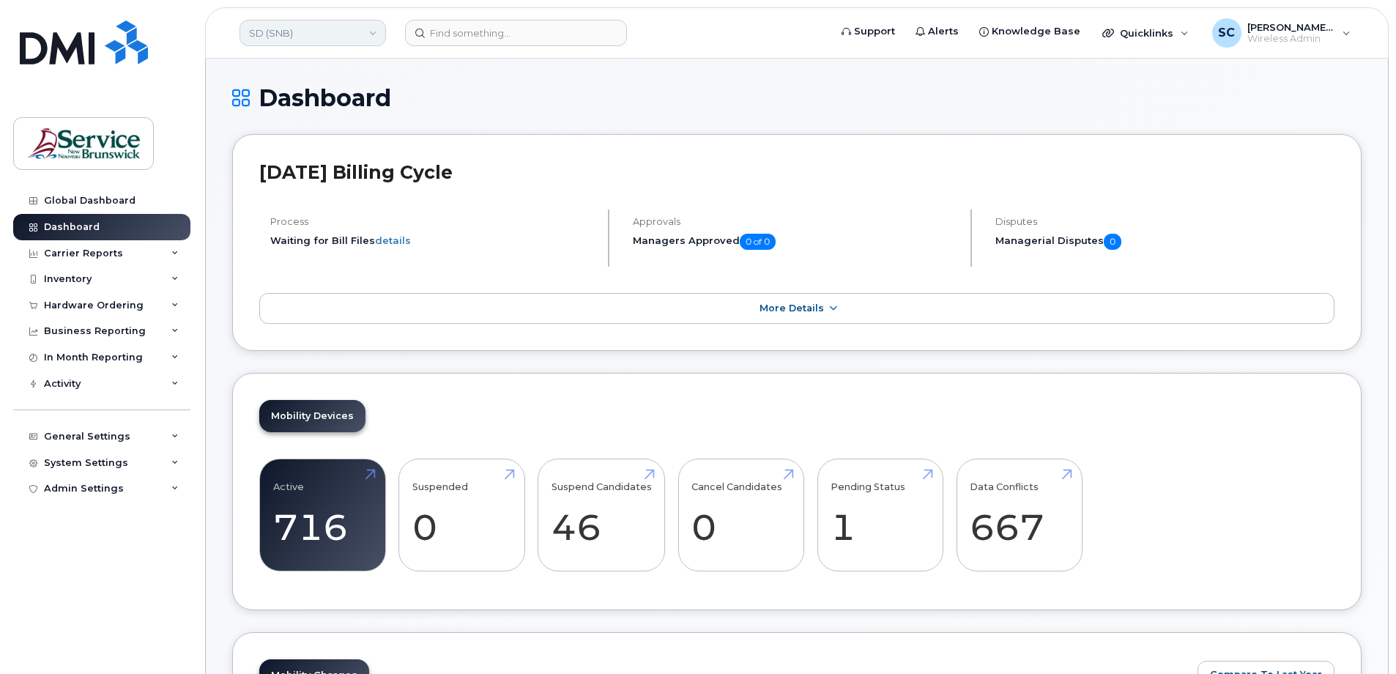
click at [279, 44] on link "SD (SNB)" at bounding box center [312, 33] width 146 height 26
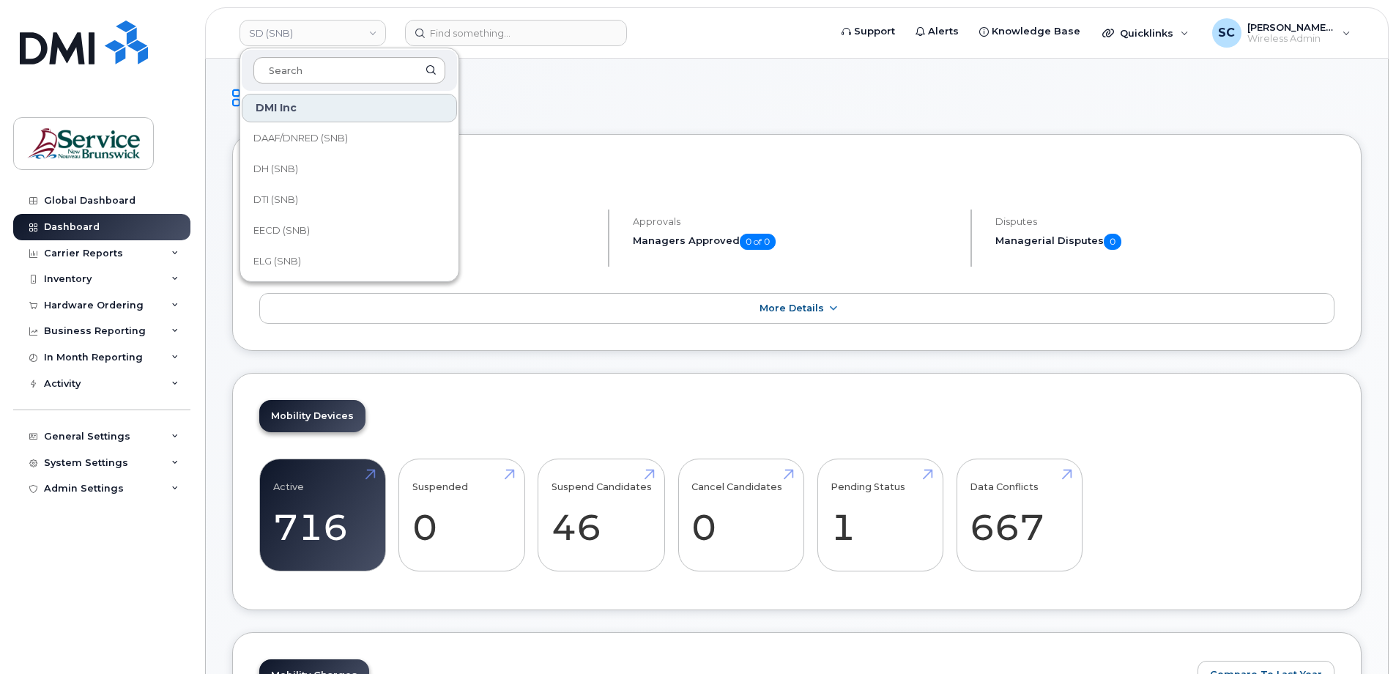
click at [280, 62] on input at bounding box center [349, 70] width 192 height 26
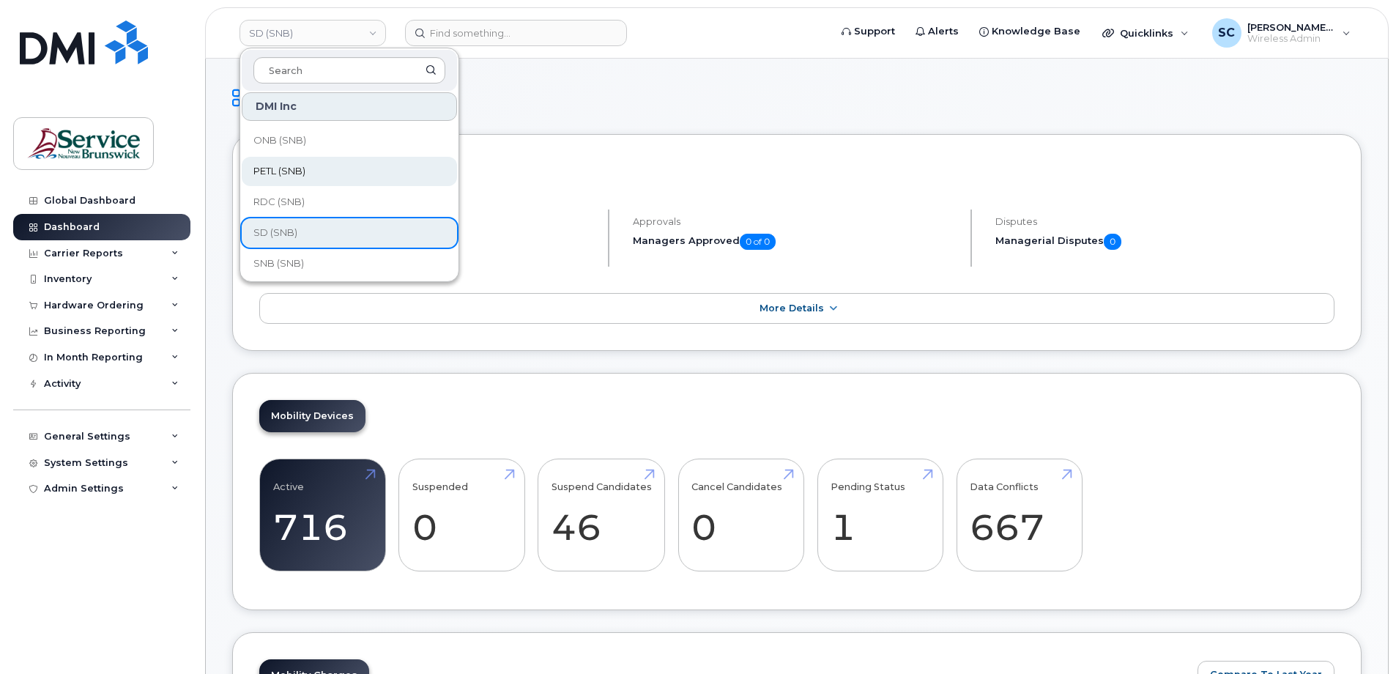
scroll to position [371, 0]
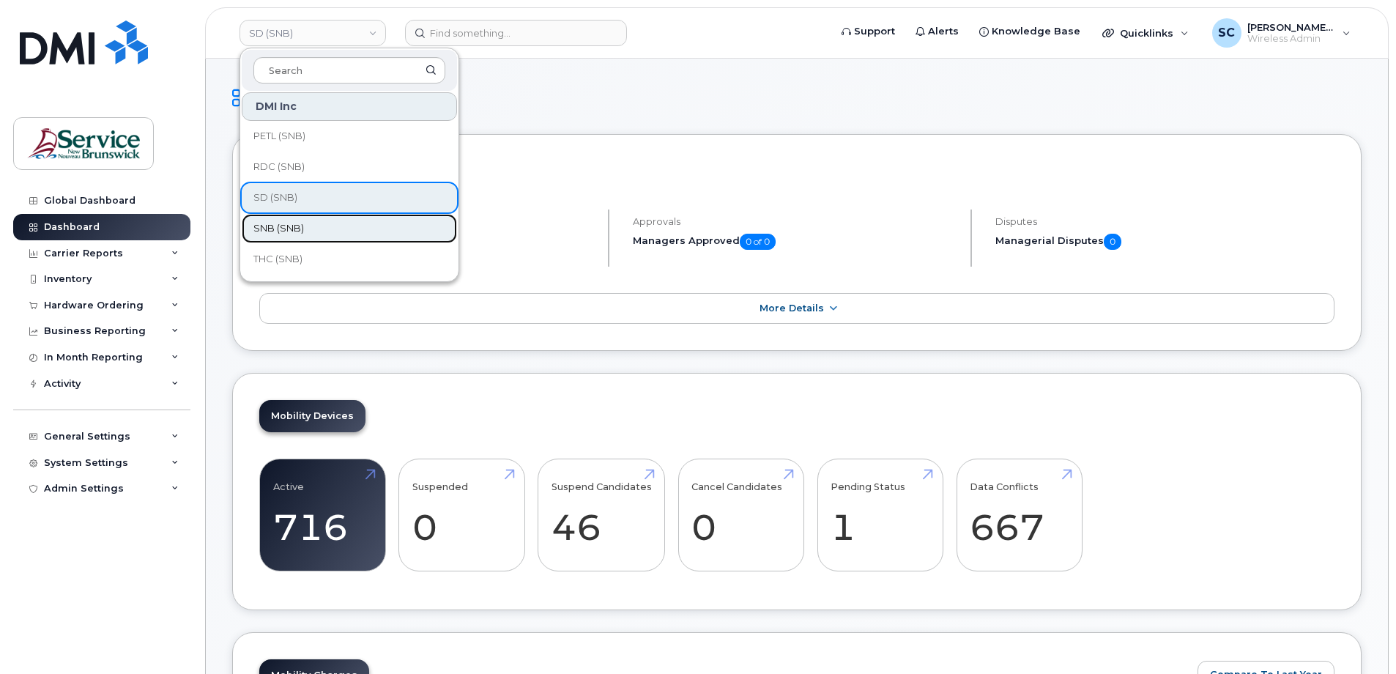
click at [286, 228] on span "SNB (SNB)" at bounding box center [278, 228] width 51 height 15
